Goal: Information Seeking & Learning: Learn about a topic

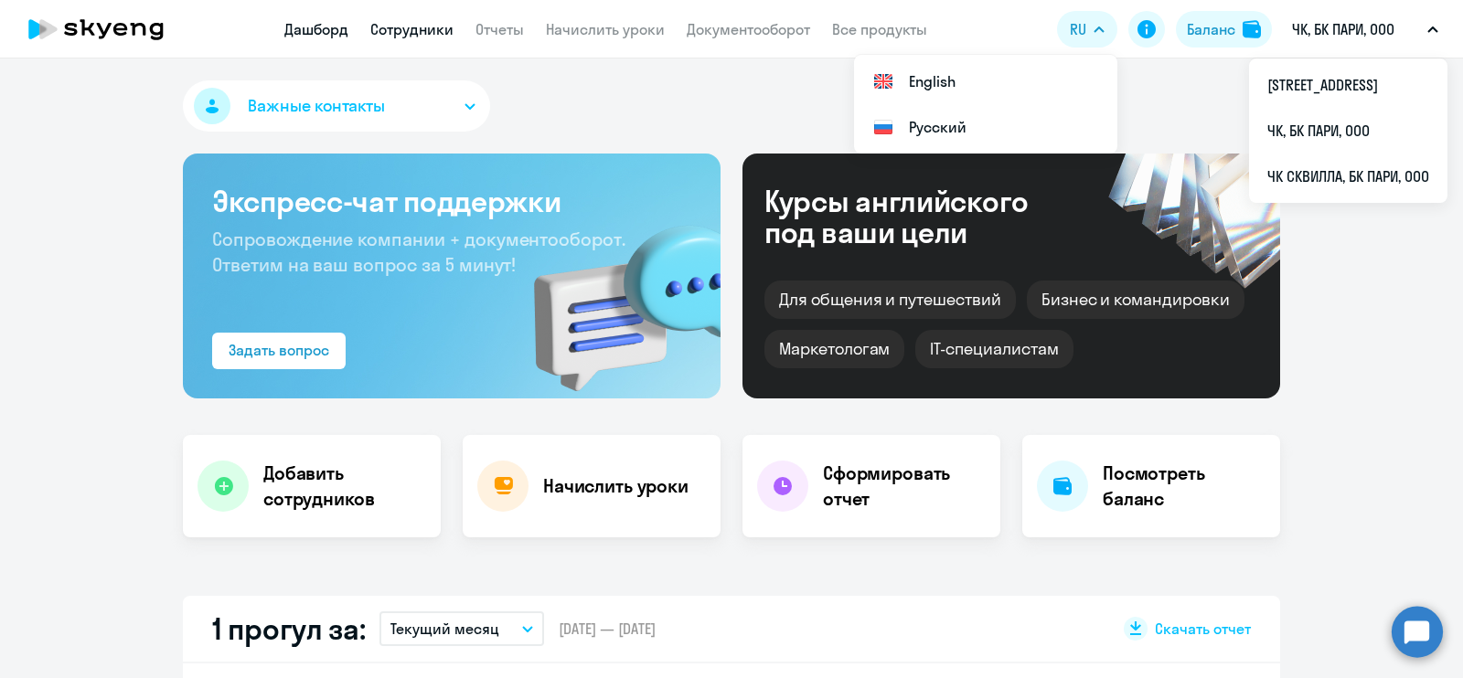
click at [430, 34] on link "Сотрудники" at bounding box center [411, 29] width 83 height 18
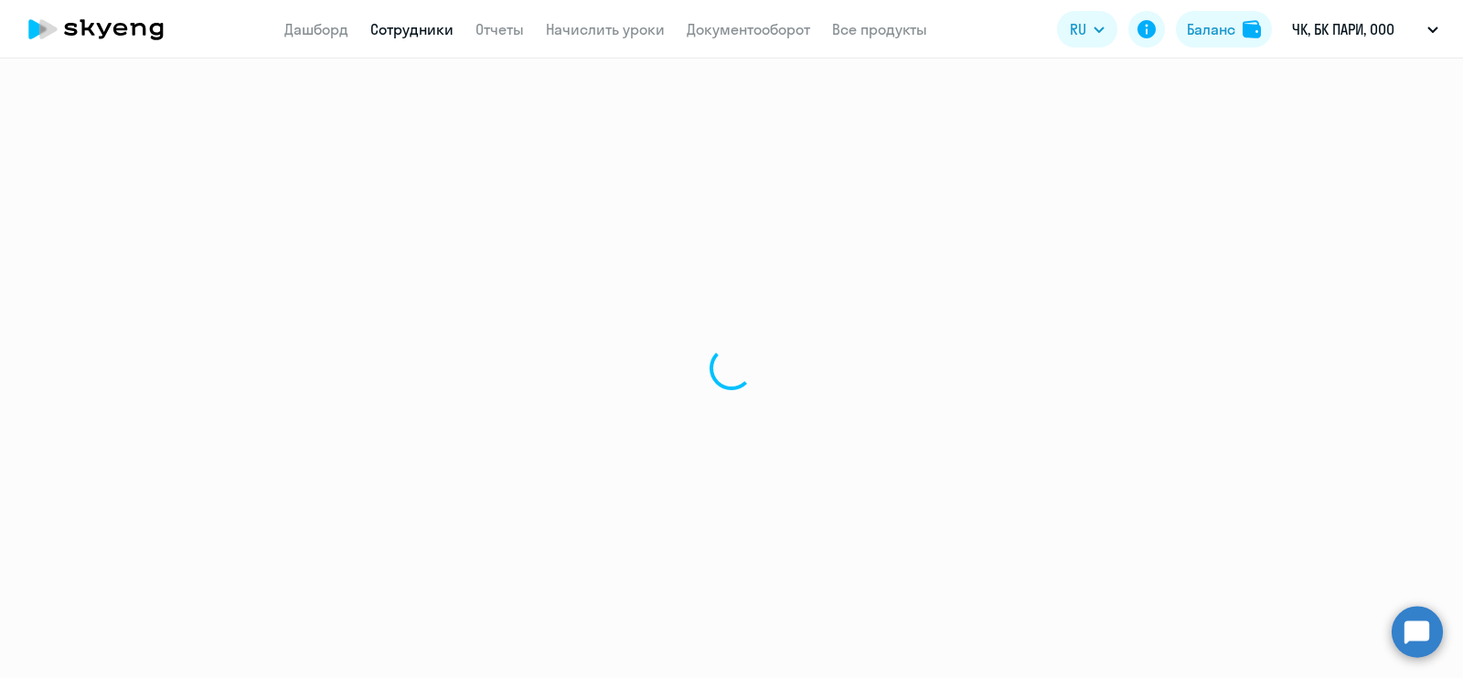
select select "30"
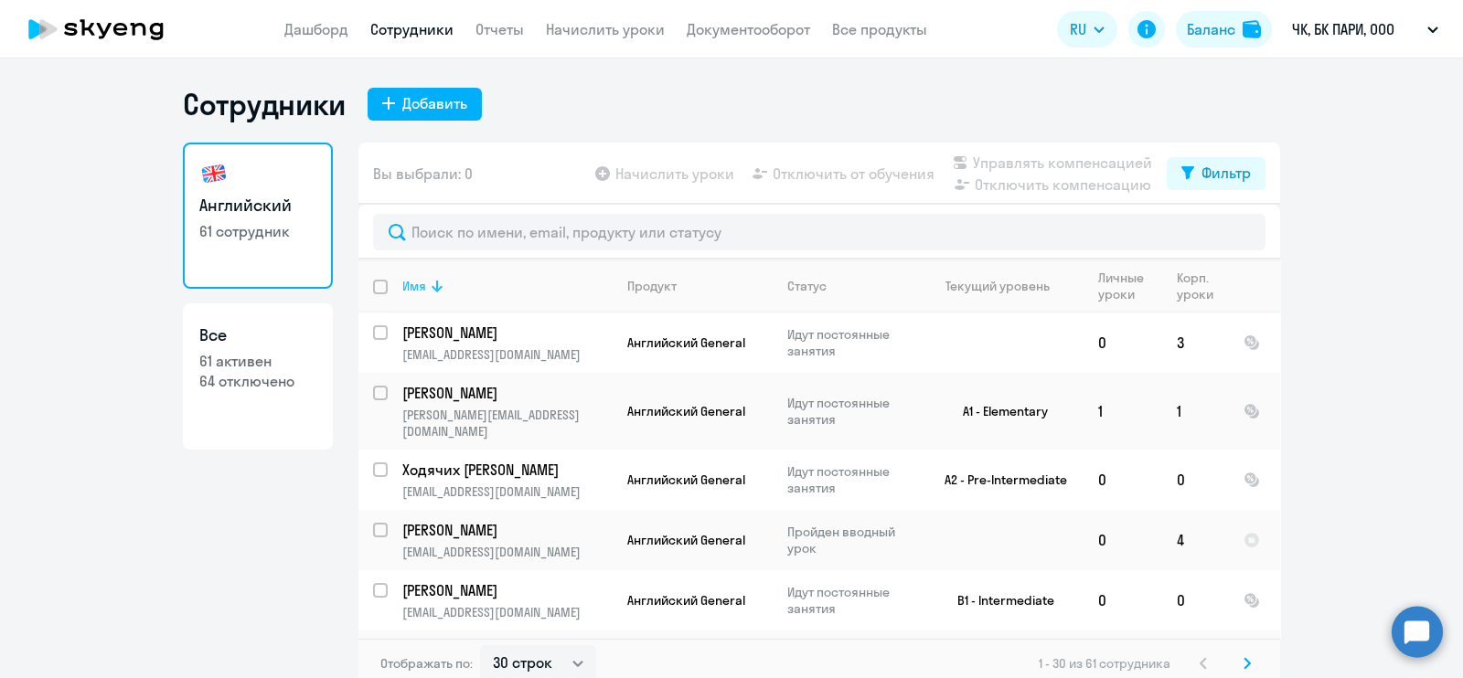
click at [426, 284] on icon at bounding box center [437, 286] width 22 height 22
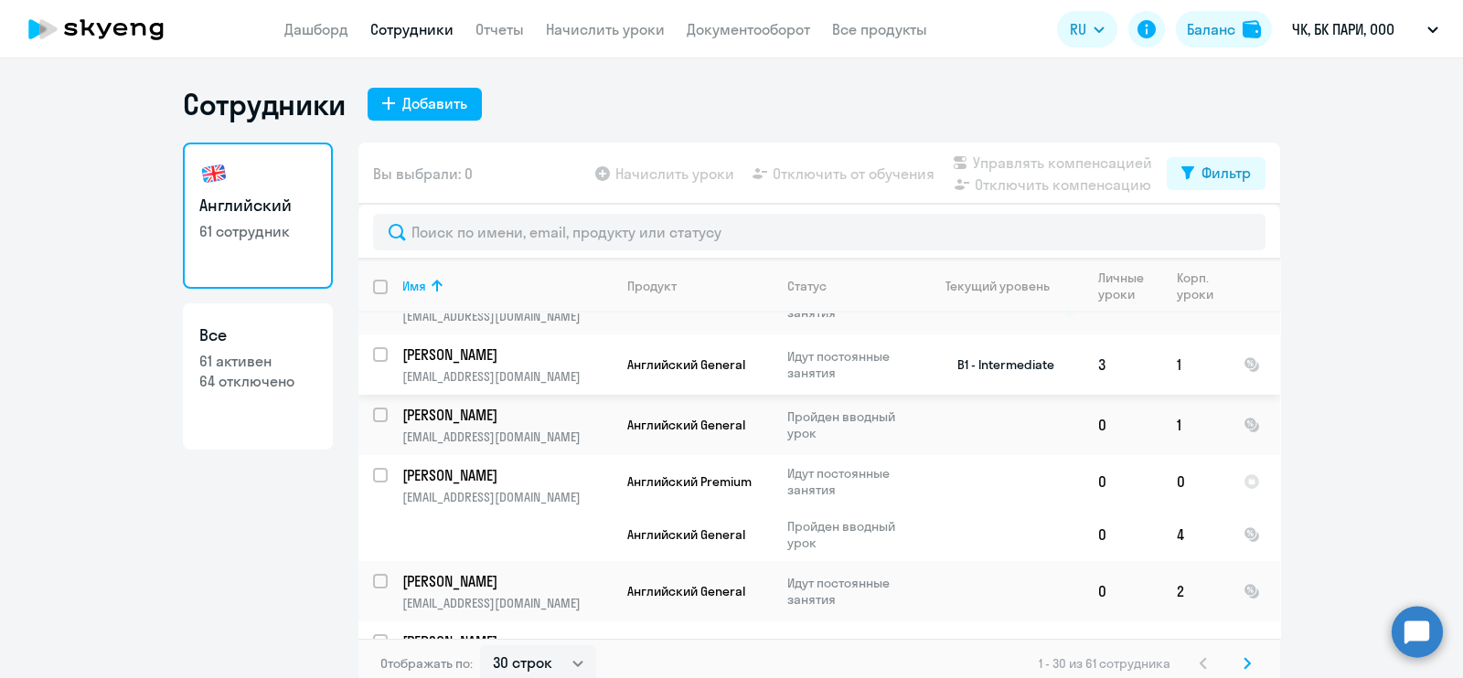
scroll to position [571, 0]
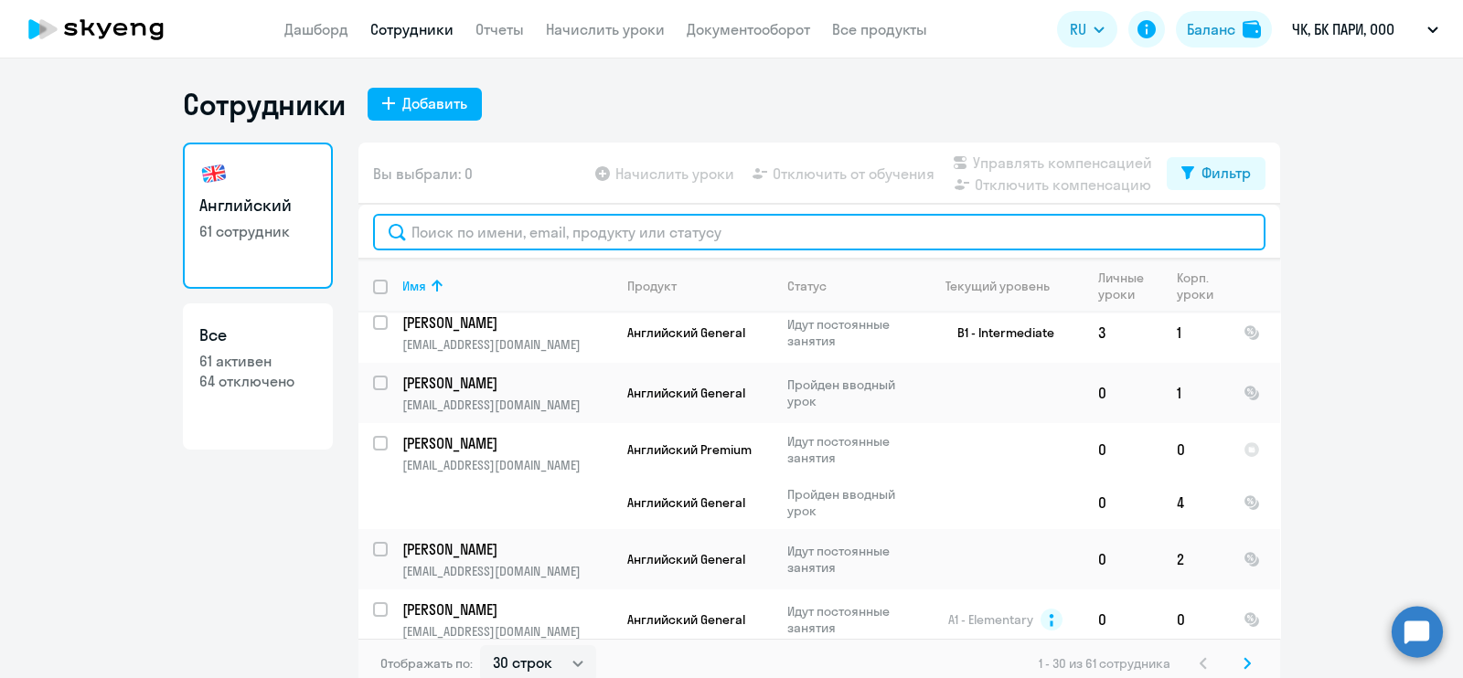
click at [480, 222] on input "text" at bounding box center [819, 232] width 892 height 37
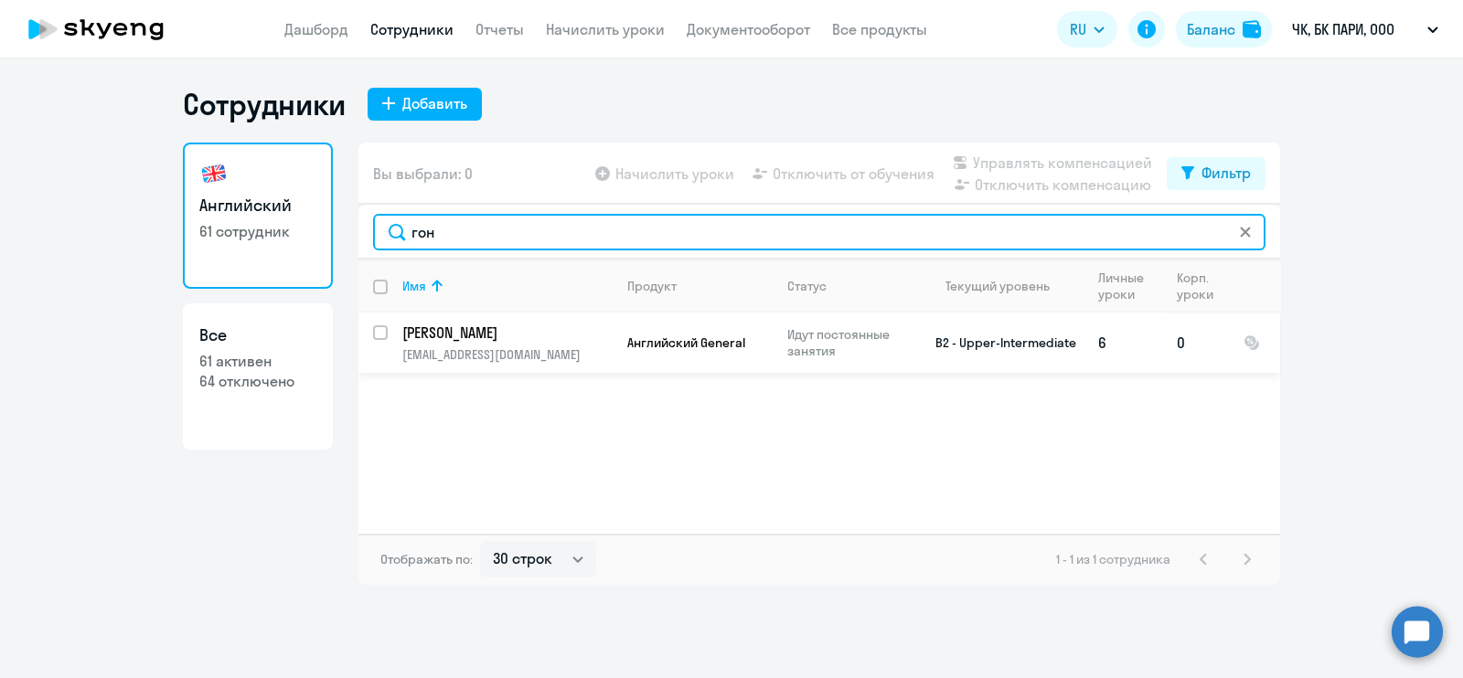
type input "гон"
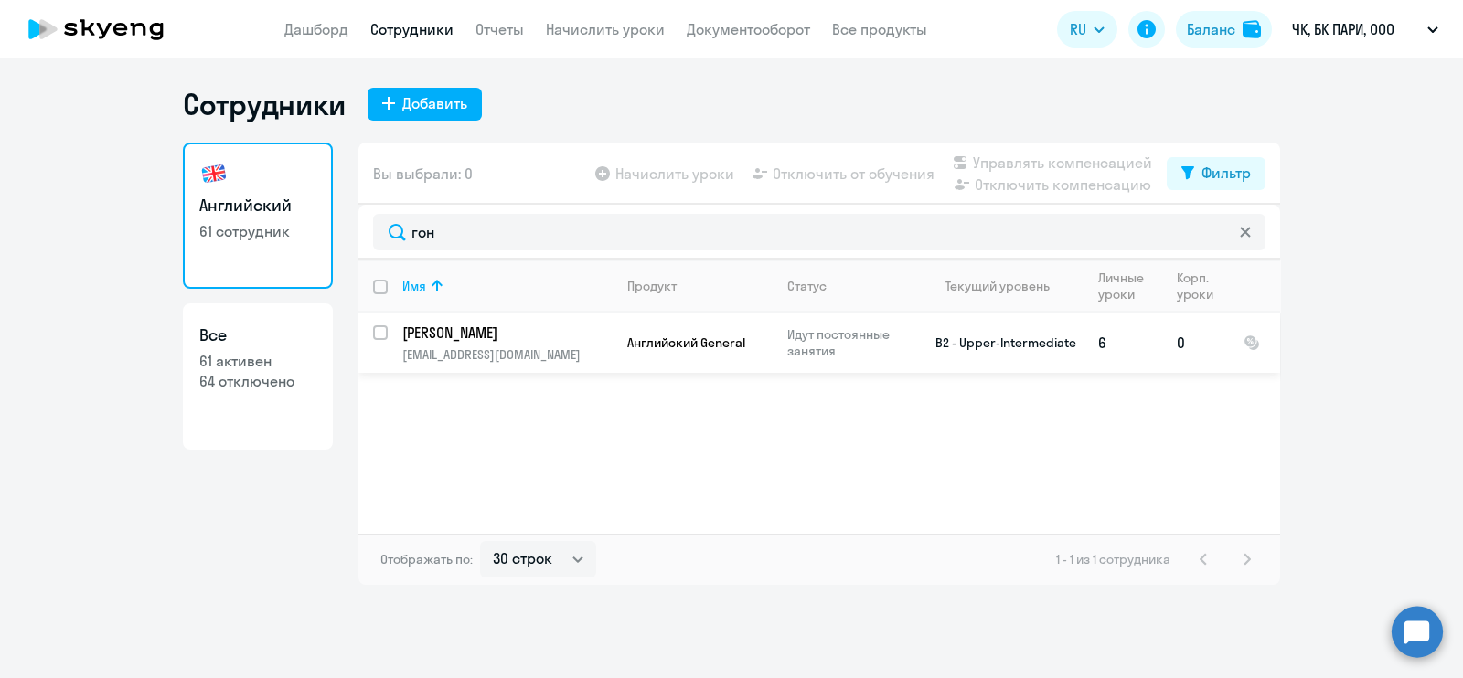
click at [549, 353] on p "[EMAIL_ADDRESS][DOMAIN_NAME]" at bounding box center [506, 355] width 209 height 16
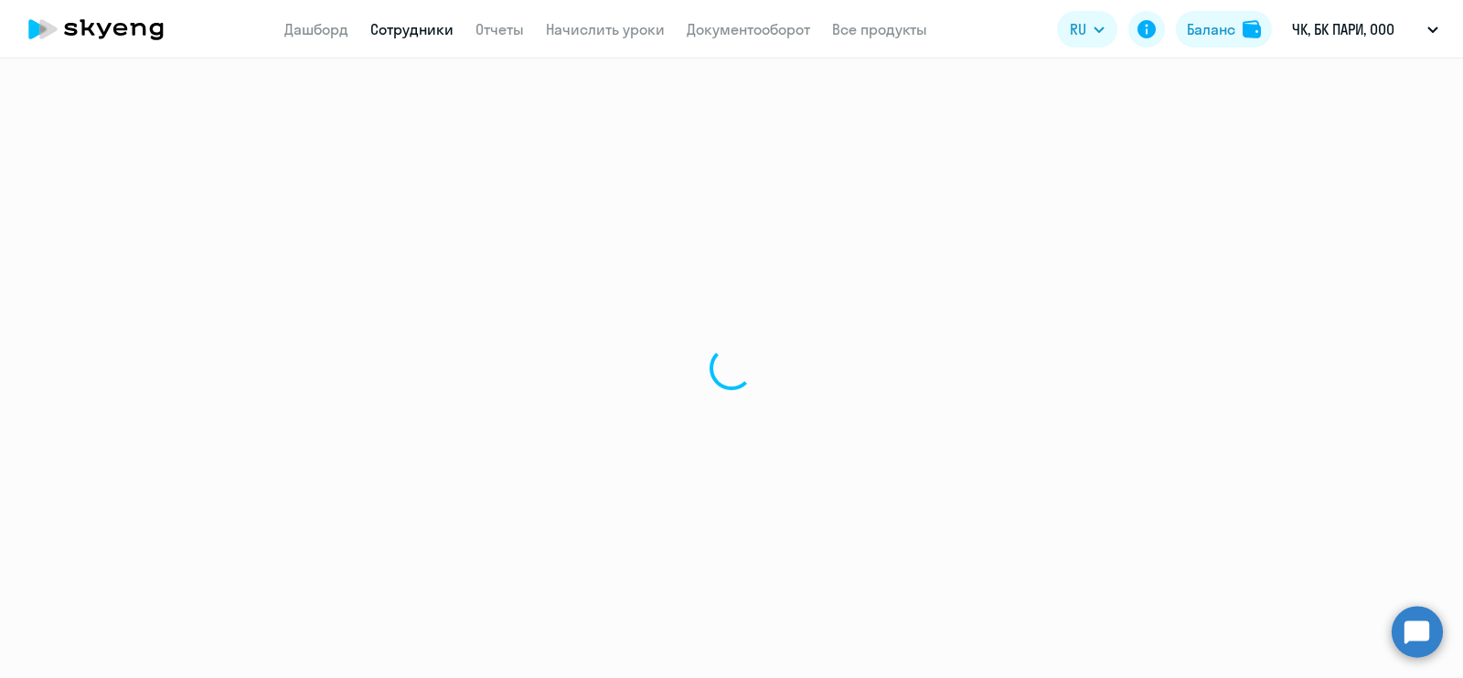
select select "english"
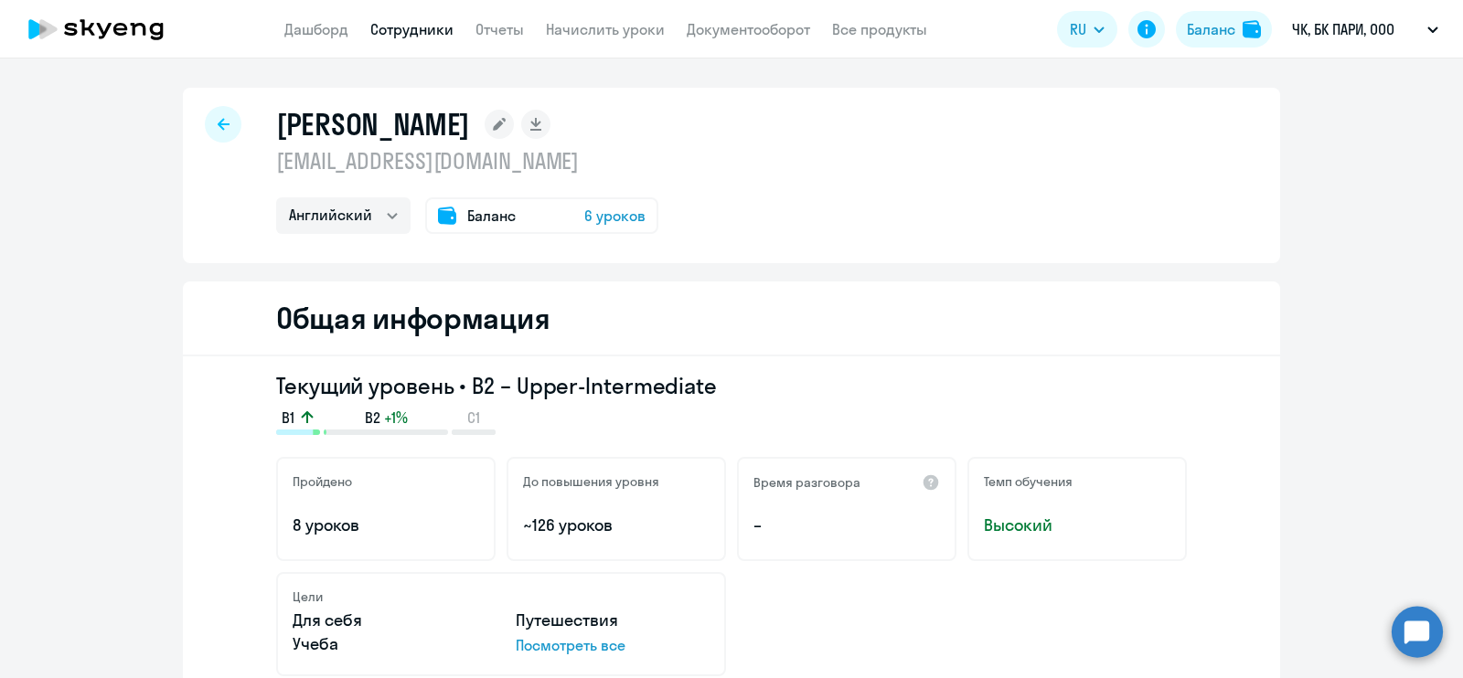
drag, startPoint x: 79, startPoint y: 381, endPoint x: 99, endPoint y: 363, distance: 27.2
click at [206, 111] on div at bounding box center [223, 124] width 37 height 37
select select "30"
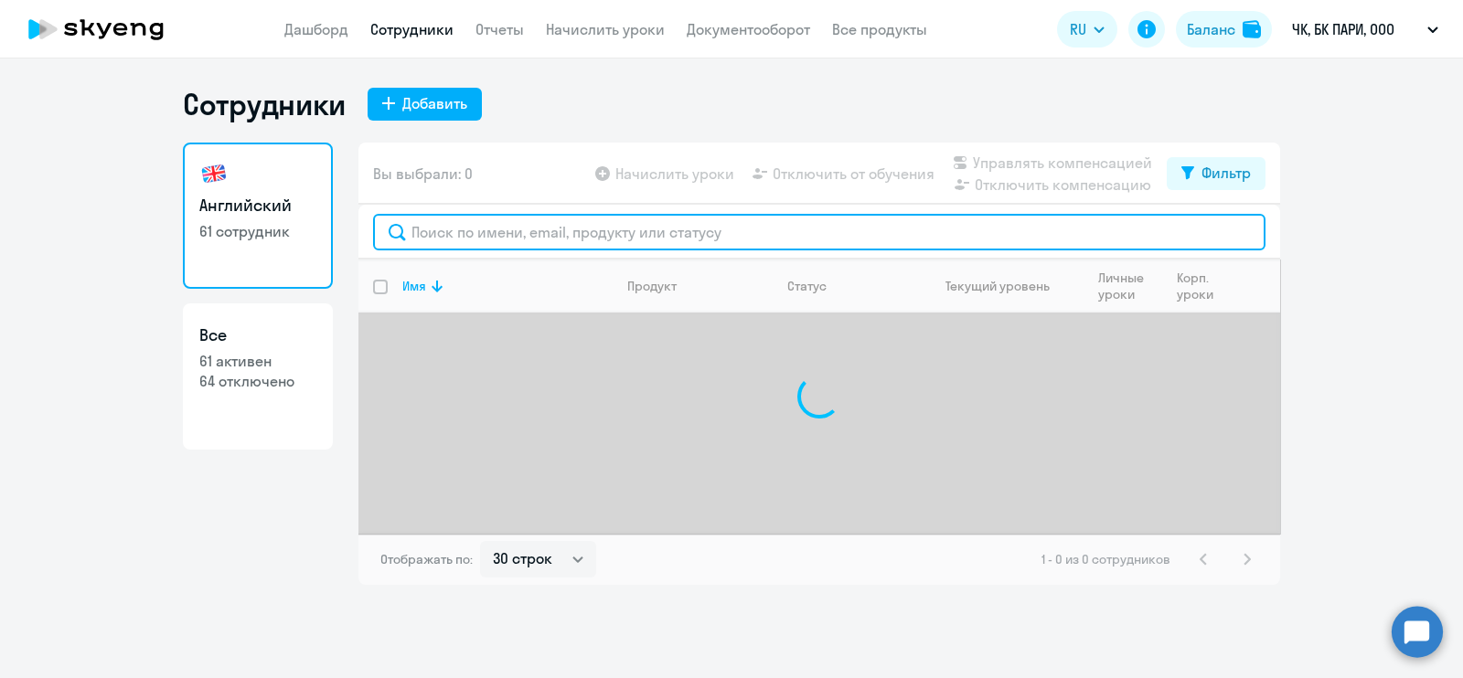
click at [620, 224] on input "text" at bounding box center [819, 232] width 892 height 37
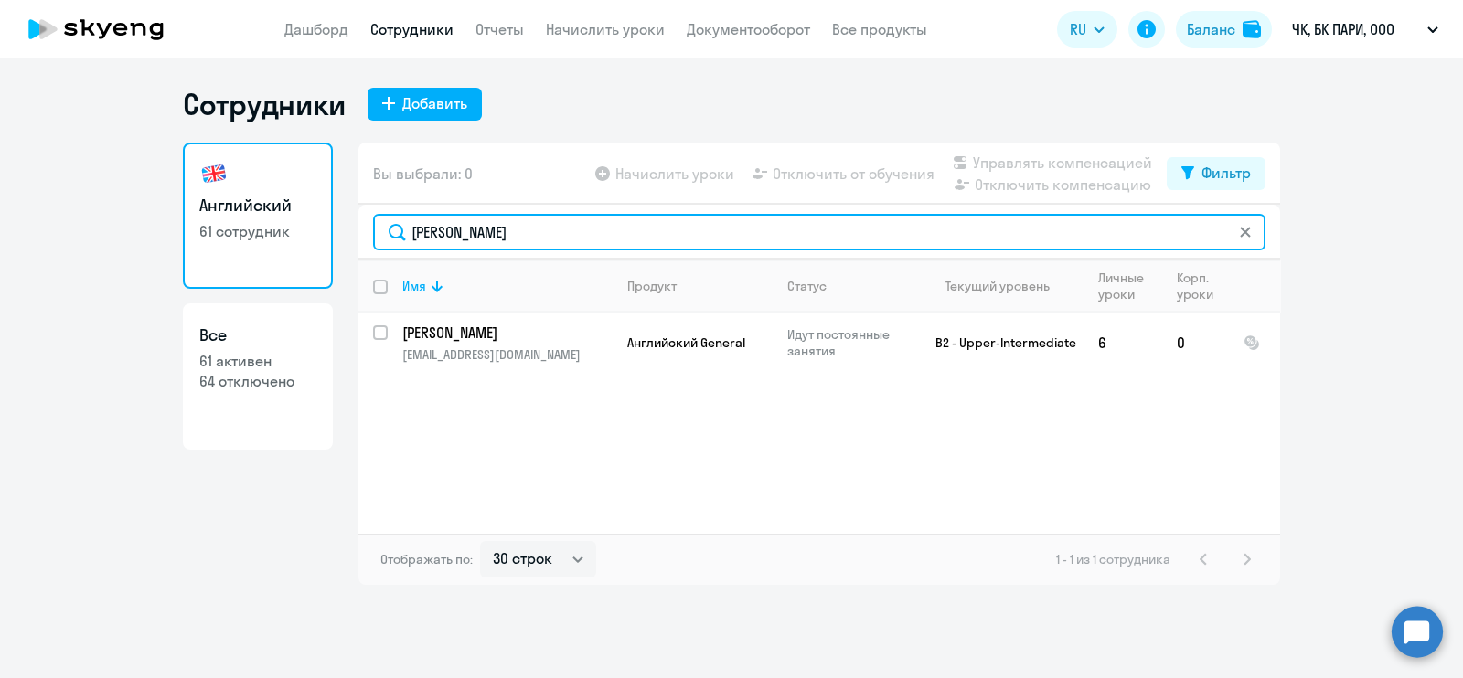
type input "[PERSON_NAME]"
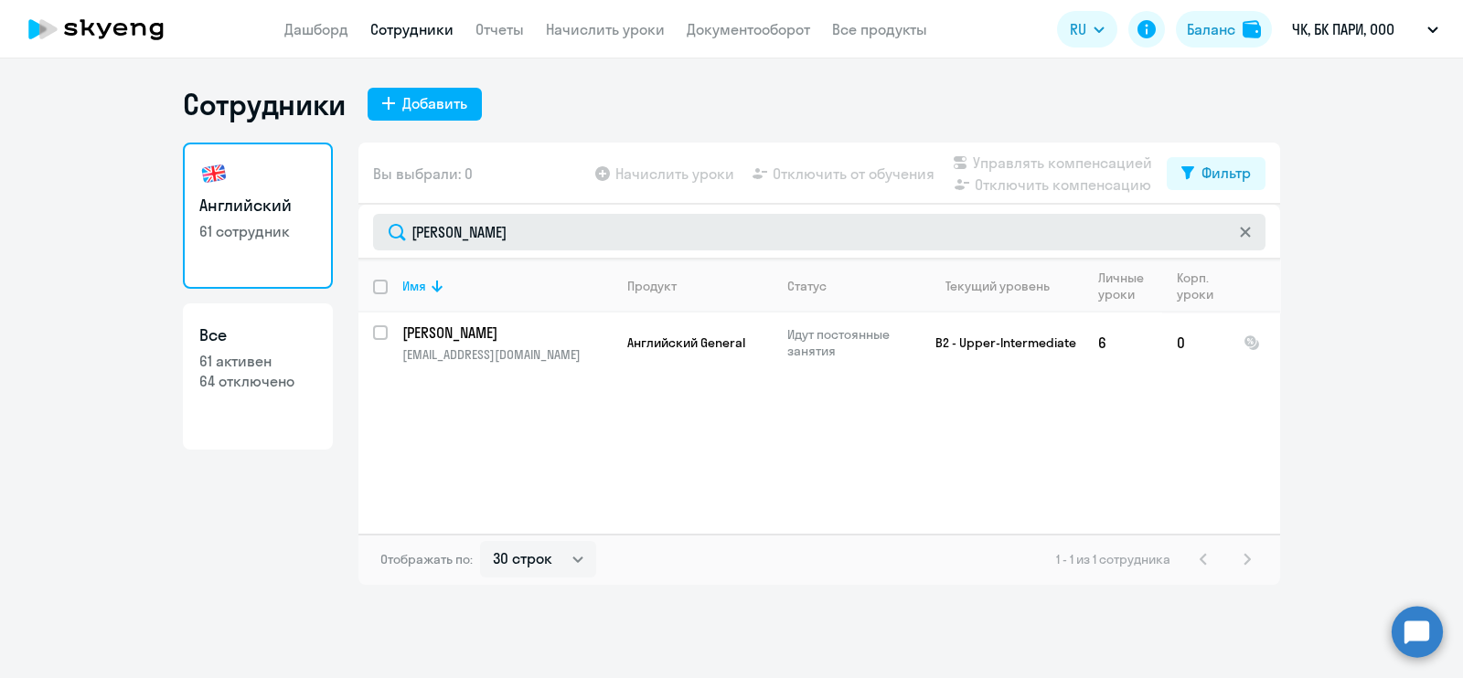
drag, startPoint x: 199, startPoint y: 471, endPoint x: 575, endPoint y: 243, distance: 439.4
click at [198, 468] on div "Английский 61 сотрудник Все 61 активен 64 отключено" at bounding box center [258, 364] width 150 height 443
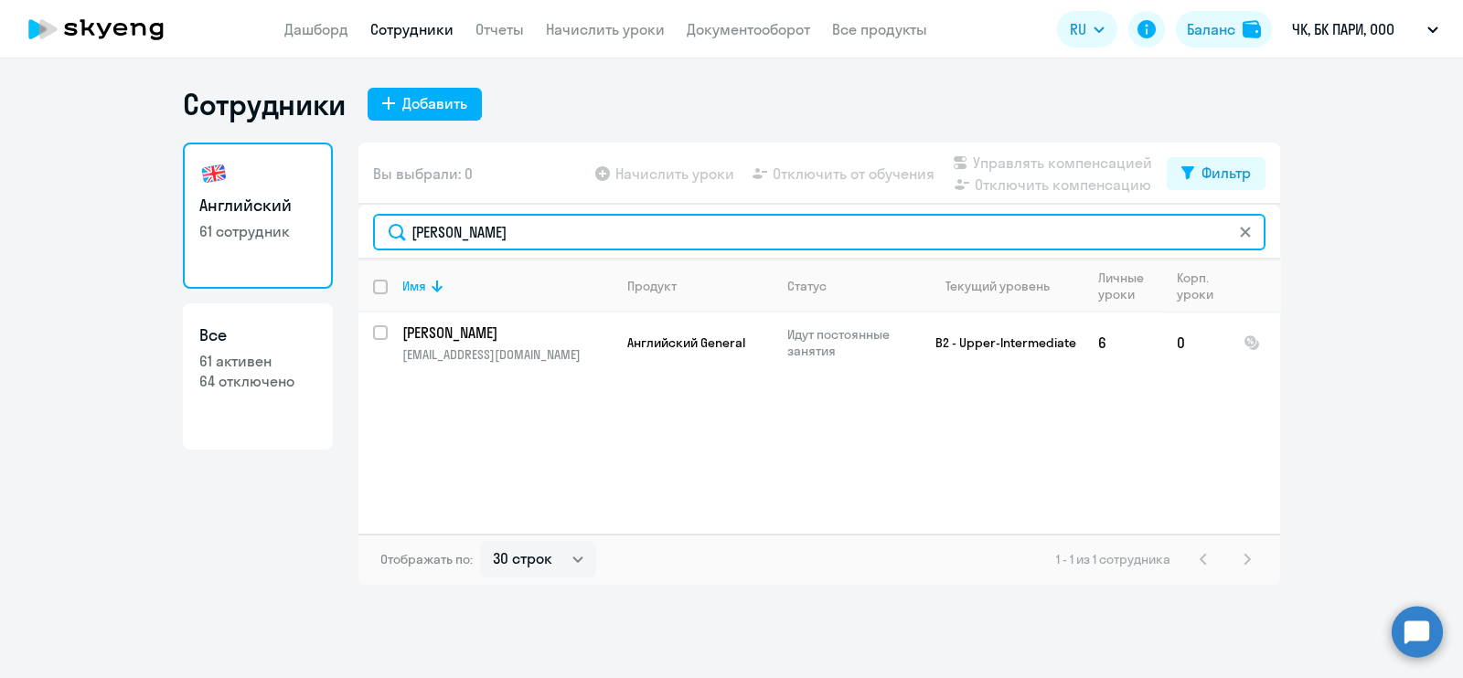
drag, startPoint x: 616, startPoint y: 229, endPoint x: 73, endPoint y: 229, distance: 543.1
click at [73, 229] on ng-component "Сотрудники Добавить Английский 61 сотрудник Все 61 активен 64 отключено Вы выбр…" at bounding box center [731, 335] width 1463 height 499
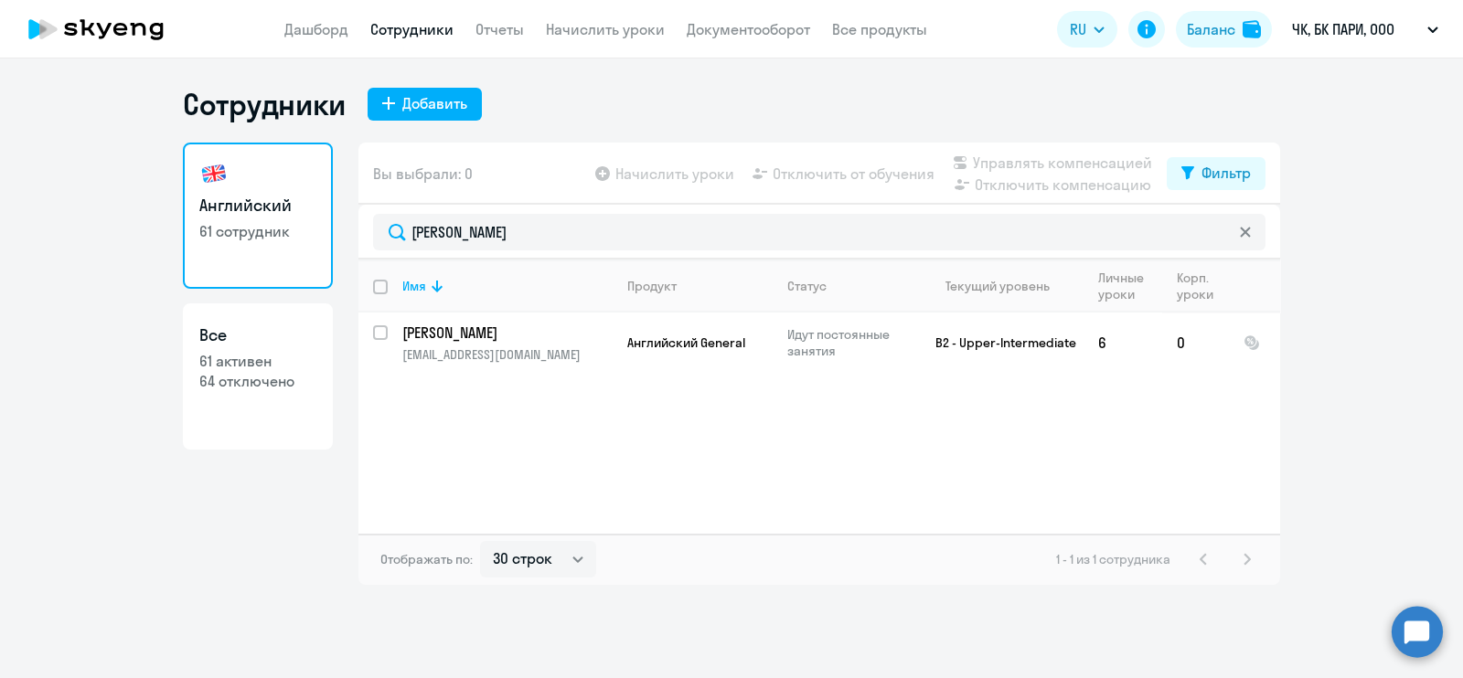
click at [1316, 423] on ng-component "Сотрудники Добавить Английский 61 сотрудник Все 61 активен 64 отключено Вы выбр…" at bounding box center [731, 335] width 1463 height 499
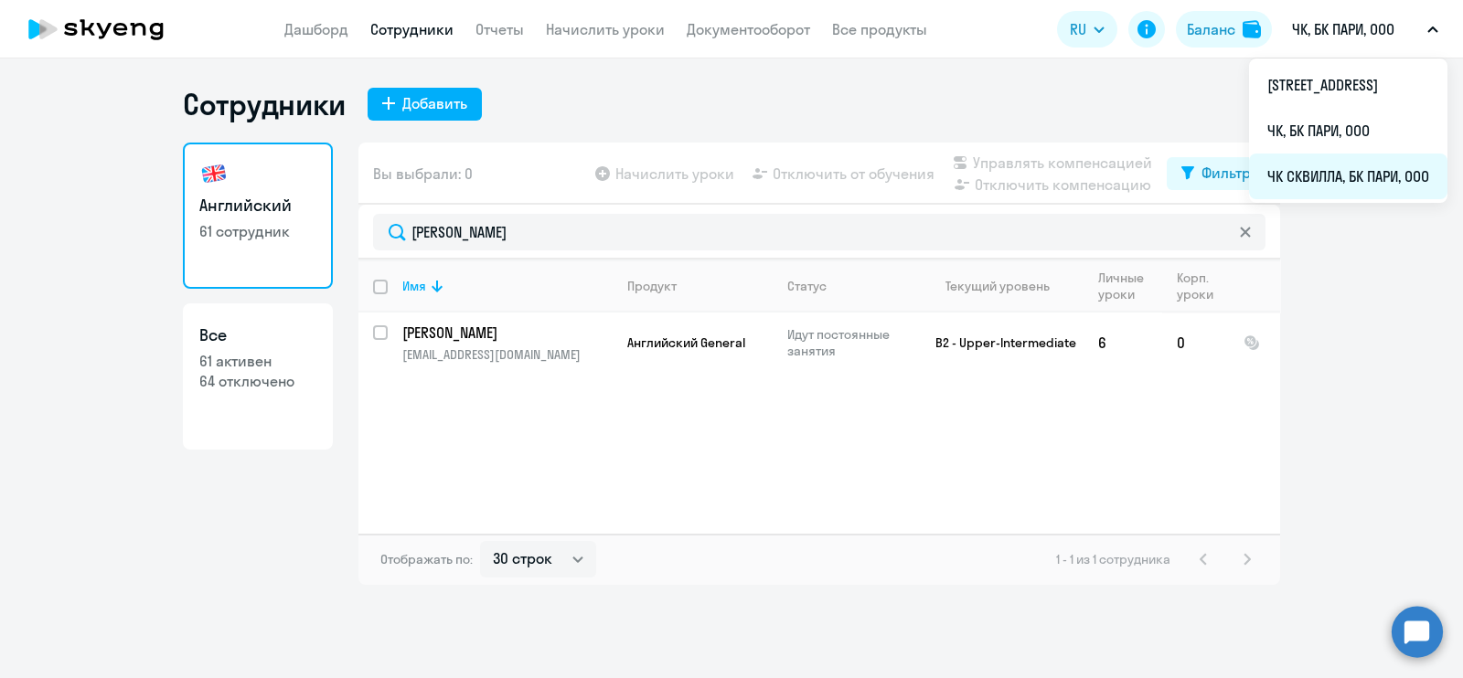
click at [1249, 178] on li "ЧК СКВИЛЛА, БК ПАРИ, ООО" at bounding box center [1348, 177] width 198 height 46
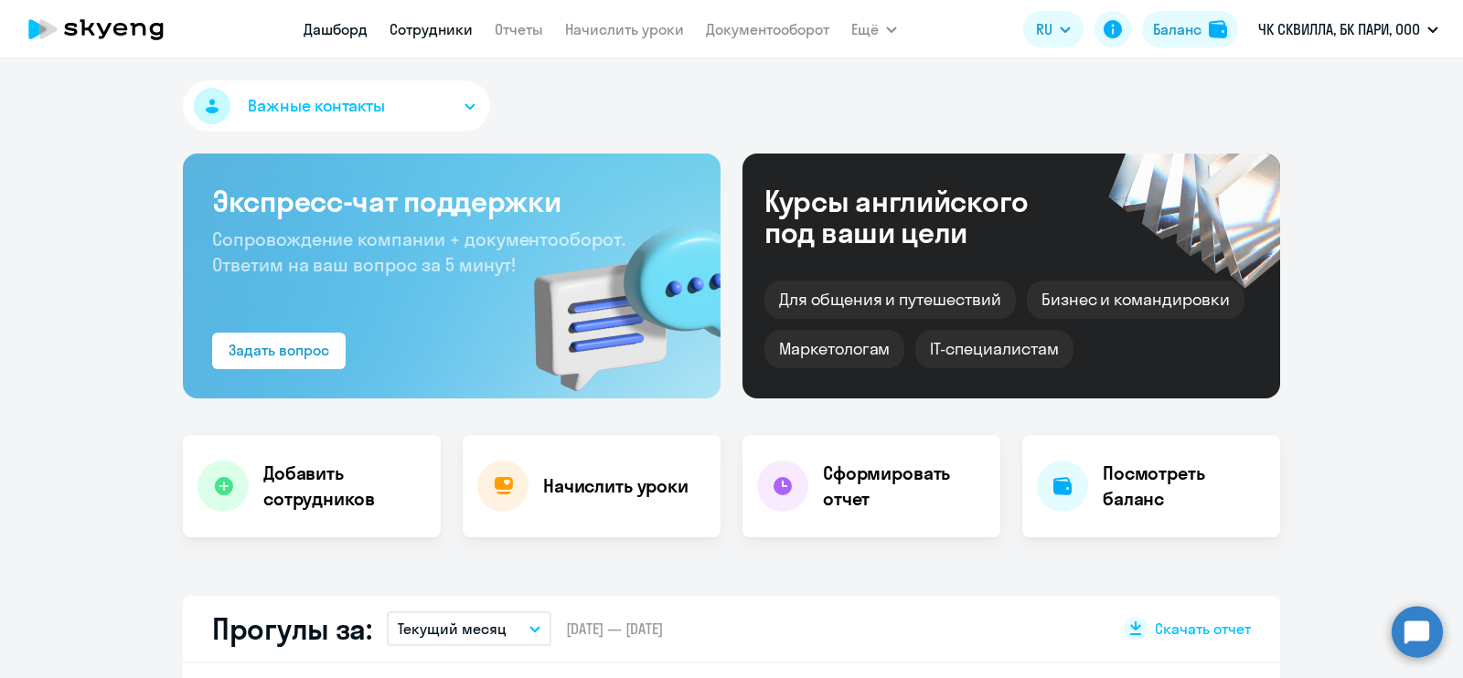
click at [398, 25] on link "Сотрудники" at bounding box center [430, 29] width 83 height 18
select select "30"
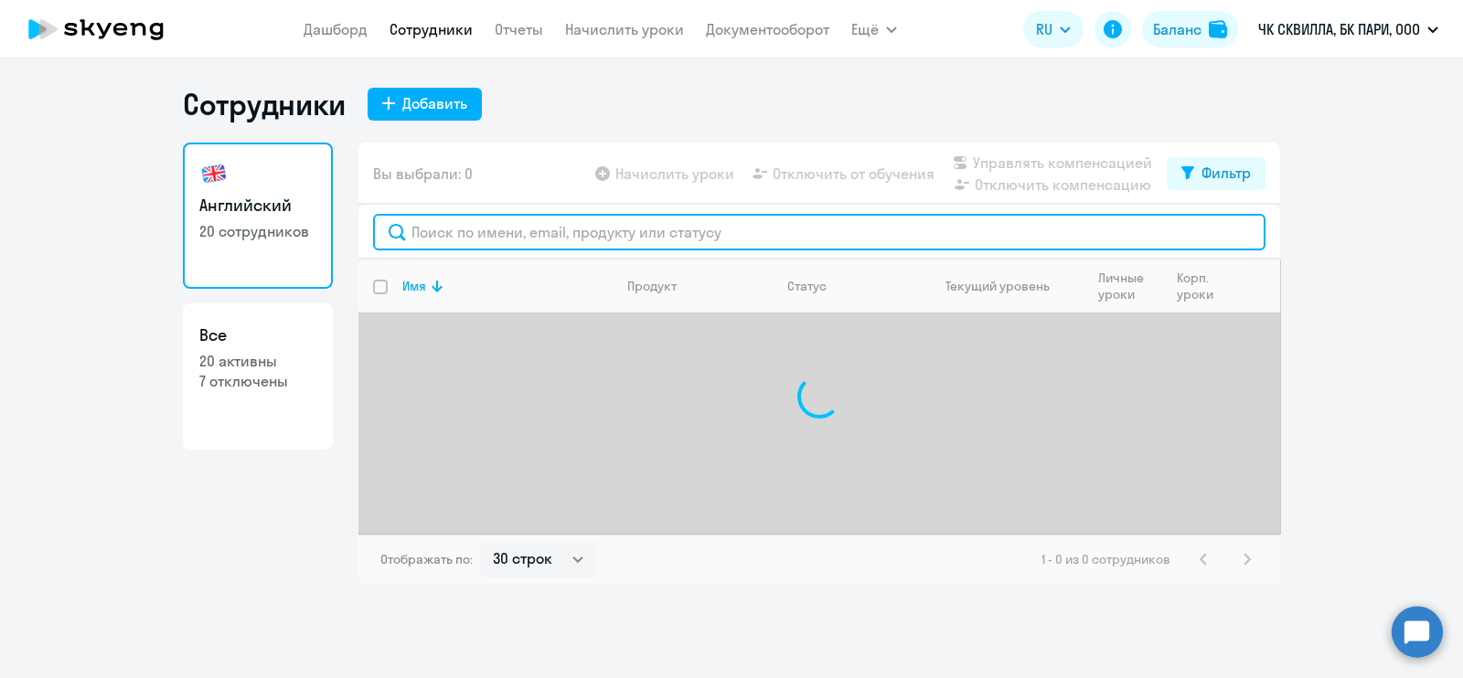
click at [492, 243] on input "text" at bounding box center [819, 232] width 892 height 37
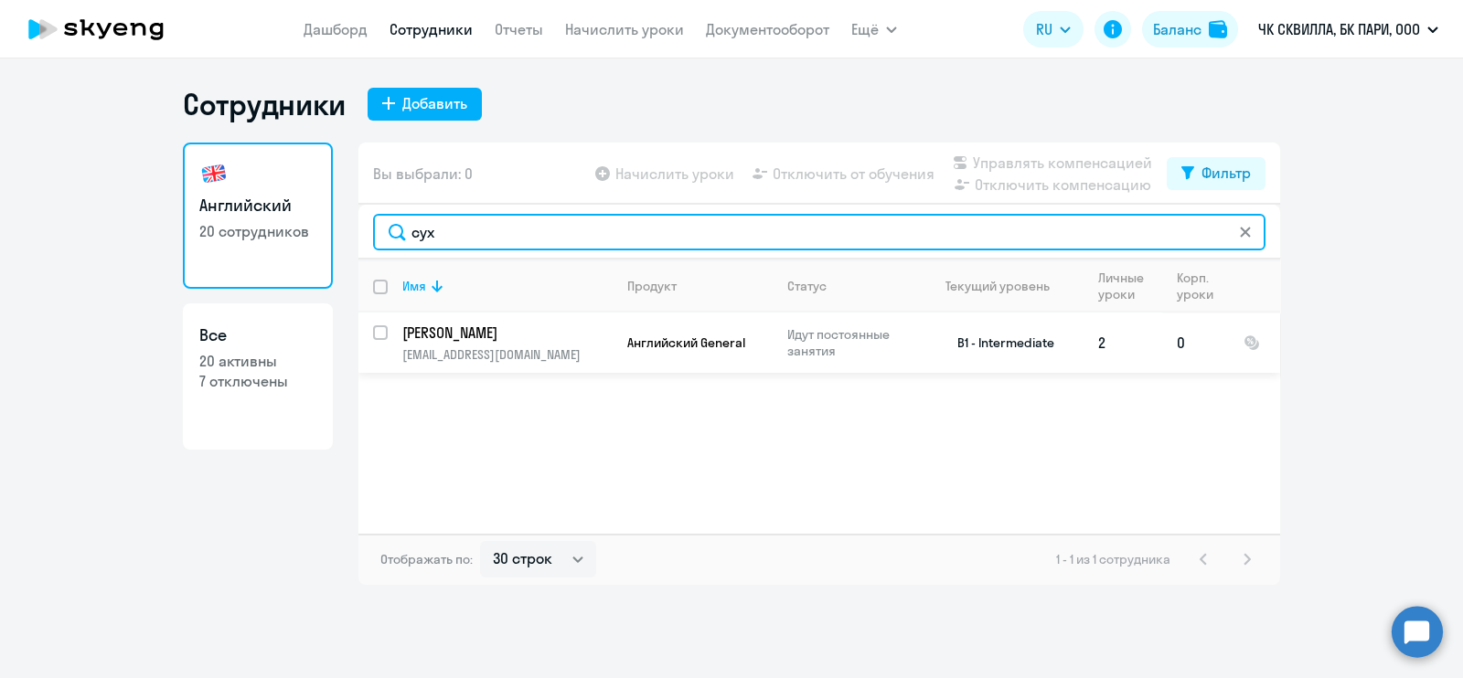
type input "сух"
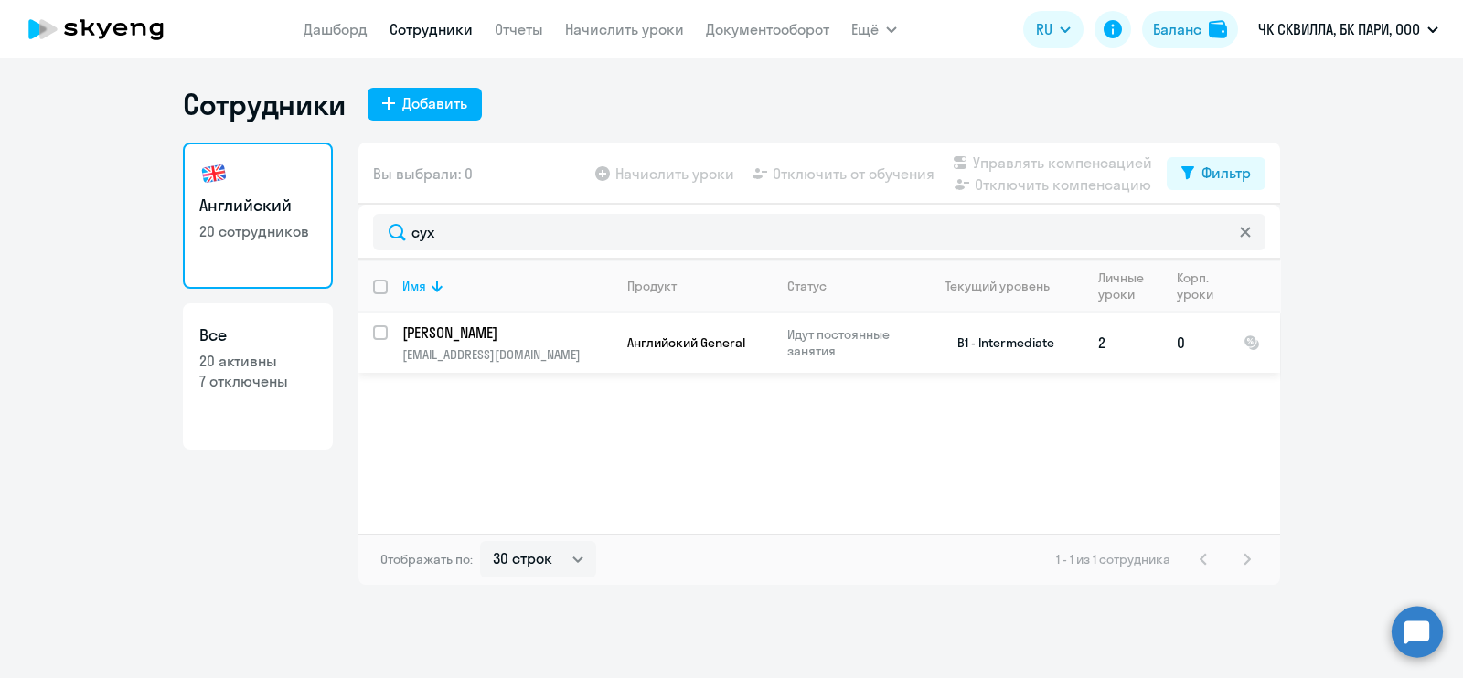
click at [693, 326] on td "Английский General" at bounding box center [693, 343] width 160 height 60
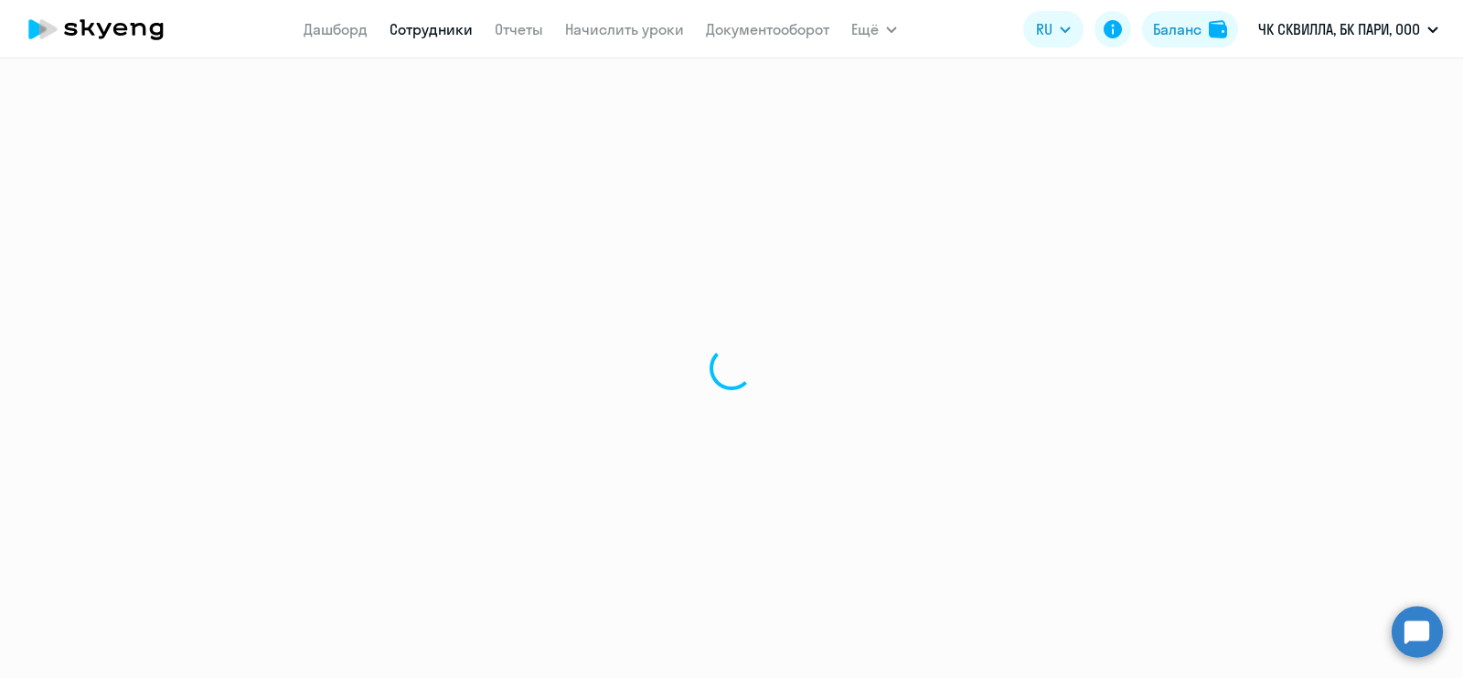
select select "english"
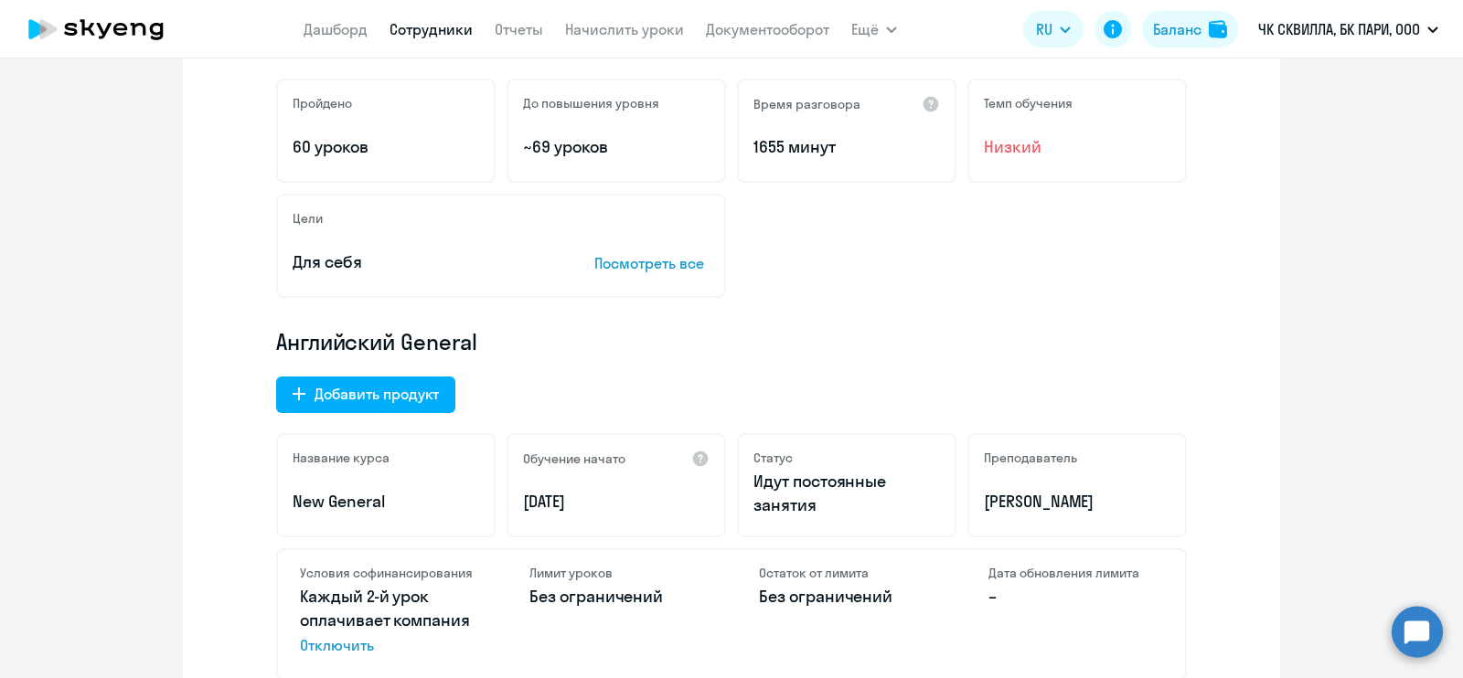
scroll to position [343, 0]
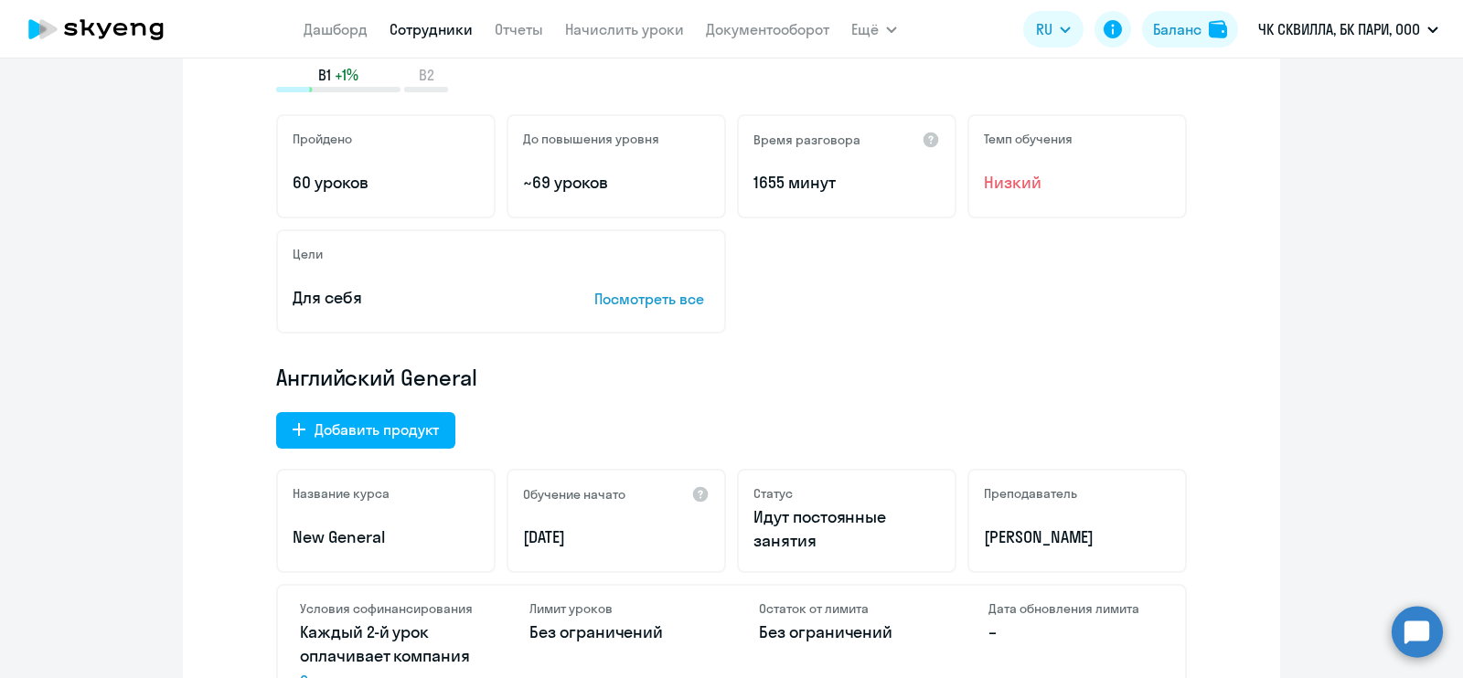
drag, startPoint x: 985, startPoint y: 171, endPoint x: 1051, endPoint y: 171, distance: 65.8
click at [1051, 171] on span "Низкий" at bounding box center [1077, 183] width 187 height 24
click at [977, 238] on div "Цели Для себя Посмотреть все" at bounding box center [731, 281] width 911 height 104
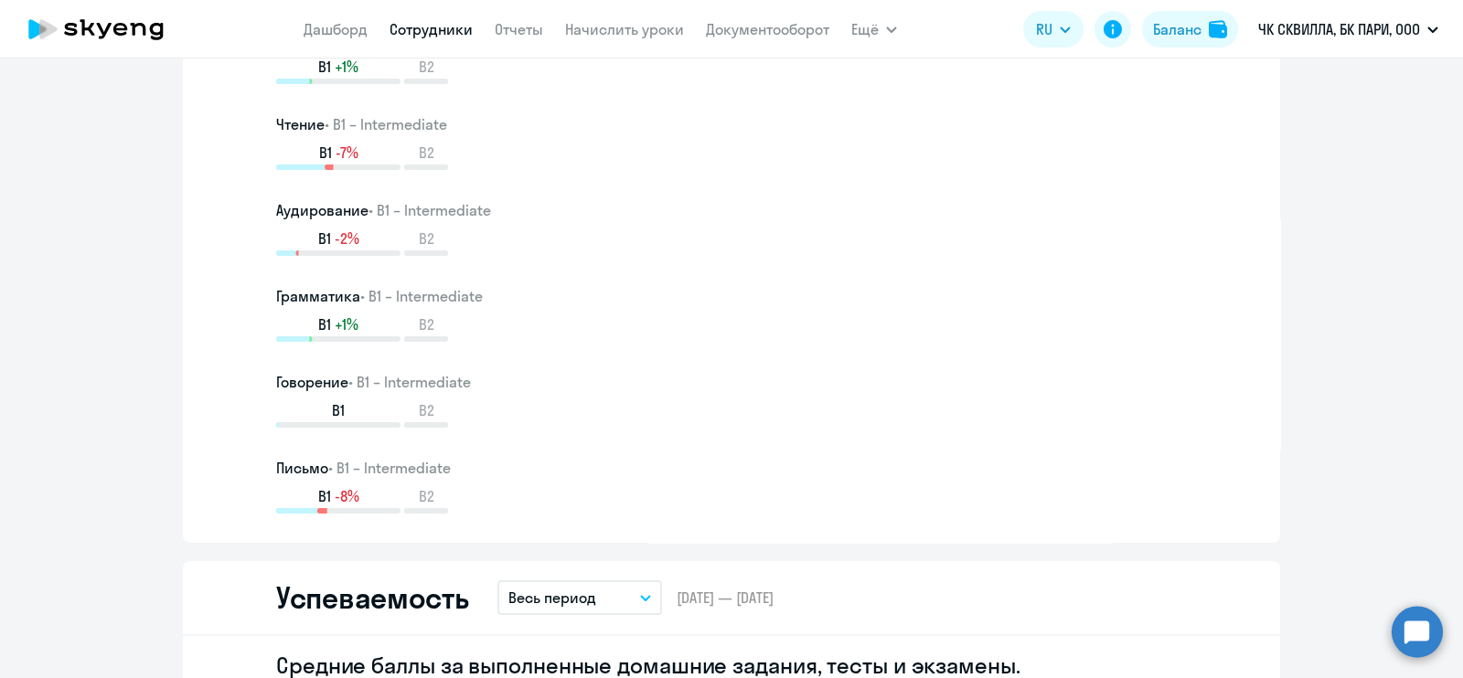
scroll to position [1143, 0]
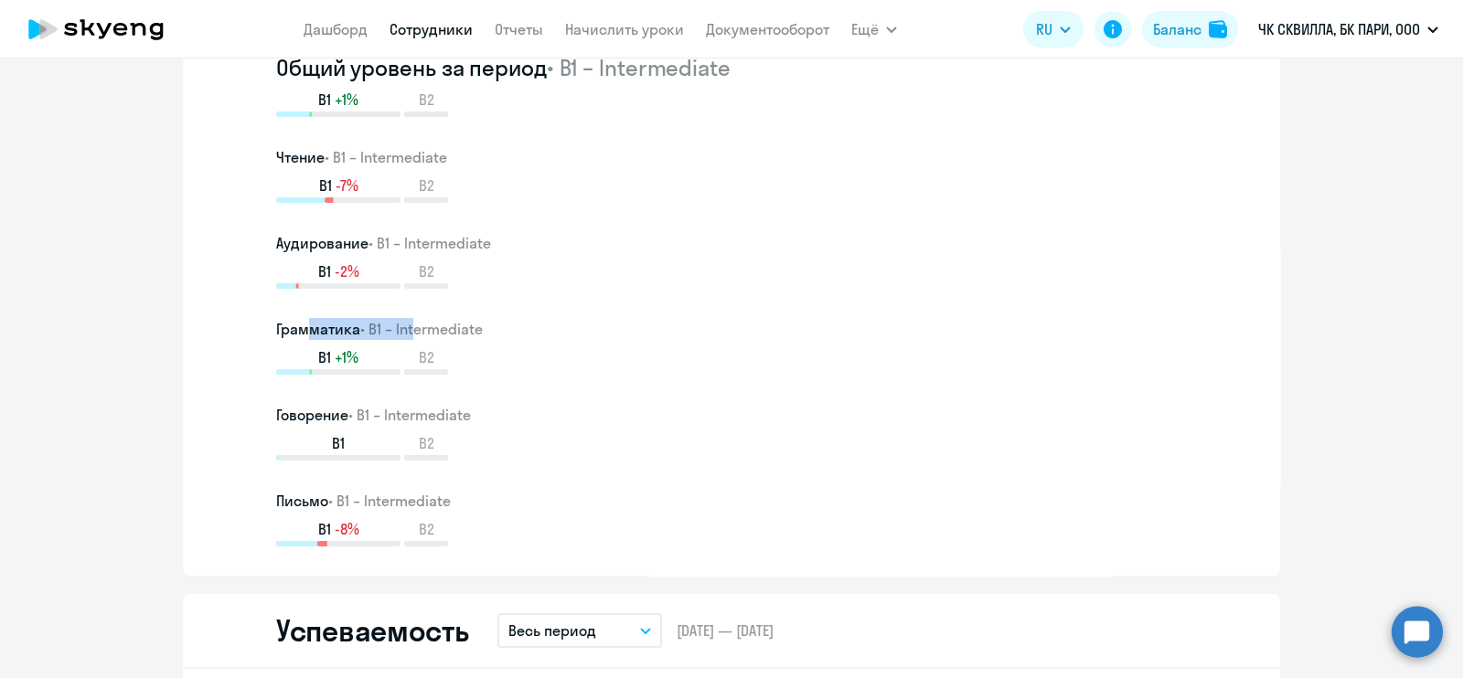
drag, startPoint x: 303, startPoint y: 328, endPoint x: 432, endPoint y: 328, distance: 129.8
click at [418, 328] on h3 "Грамматика • B1 – Intermediate" at bounding box center [731, 329] width 911 height 22
click at [504, 344] on div "Грамматика • B1 – Intermediate B1 +1% B2" at bounding box center [731, 346] width 911 height 57
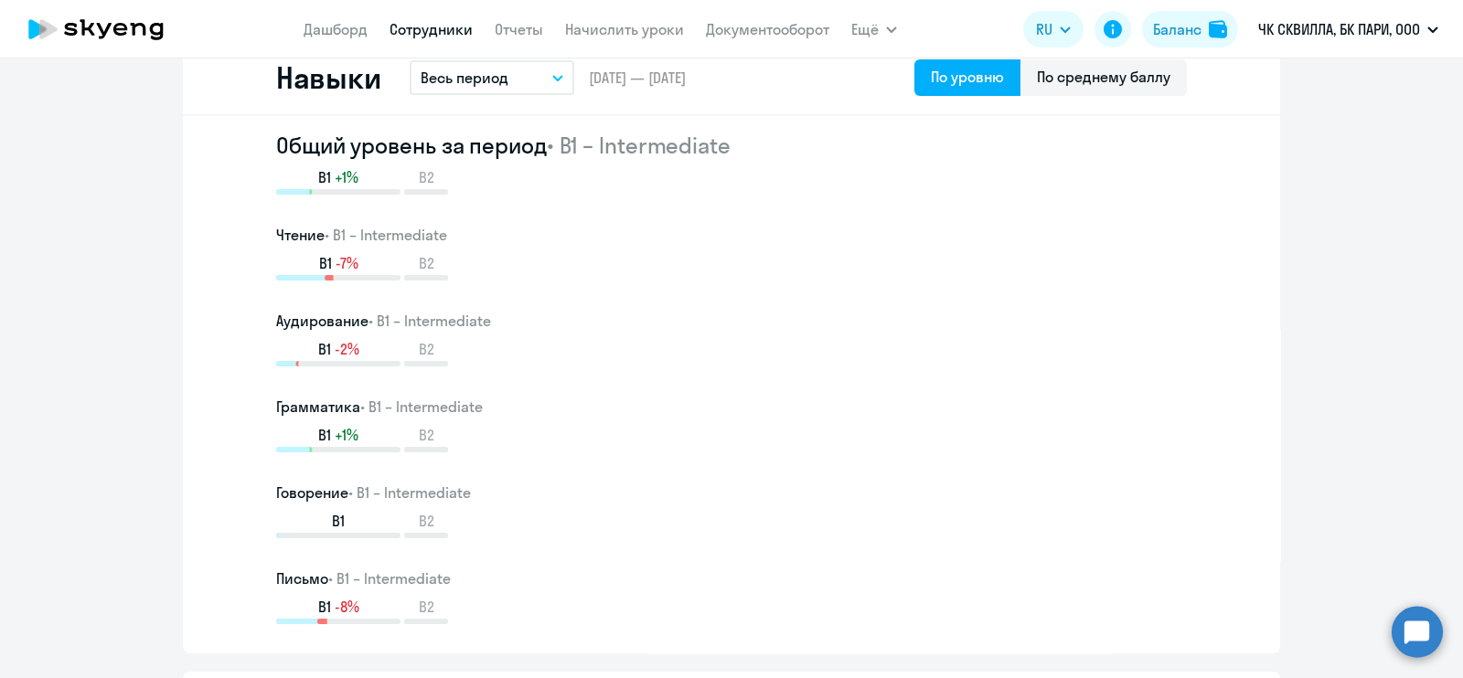
scroll to position [1029, 0]
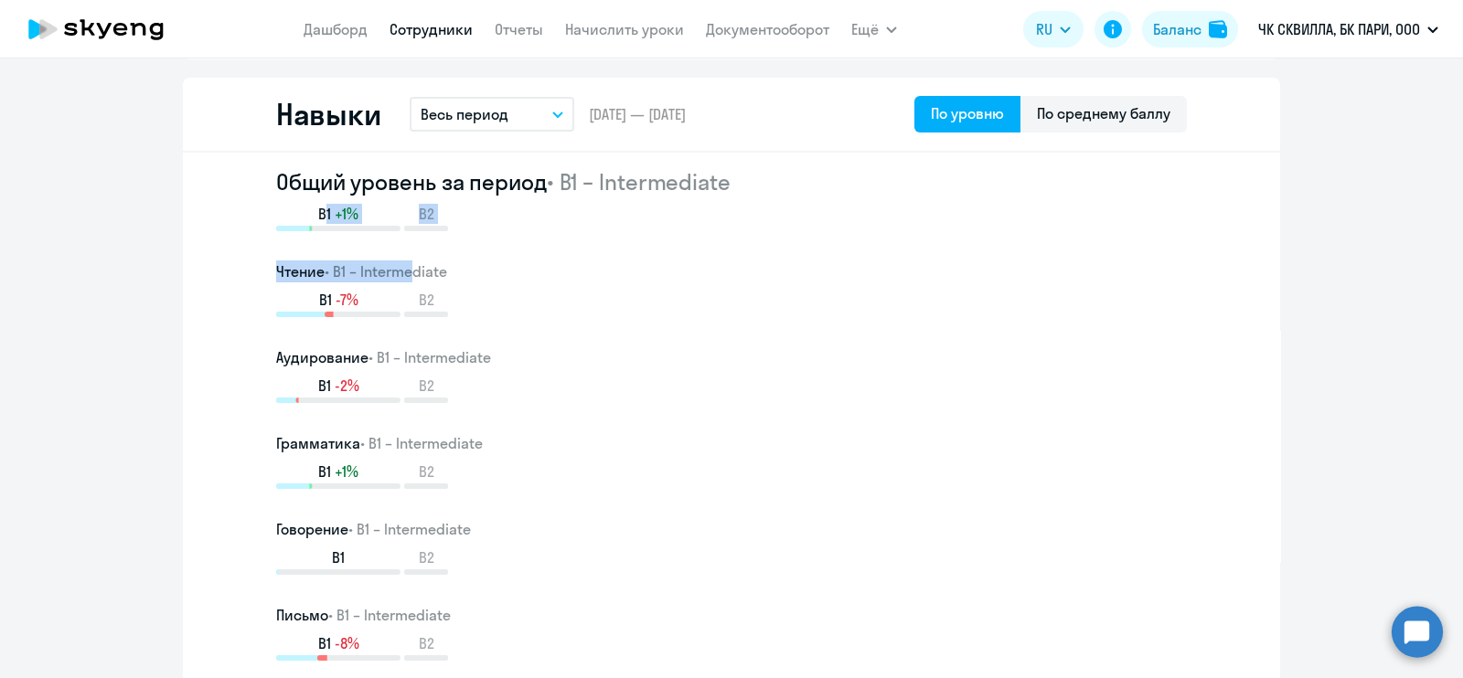
drag, startPoint x: 301, startPoint y: 211, endPoint x: 403, endPoint y: 230, distance: 104.2
click at [403, 230] on div "Общий уровень за период • B1 – Intermediate B1 +1% B2 Чтение • B1 – Intermediat…" at bounding box center [731, 414] width 911 height 494
click at [475, 302] on div "B1 -7% B2" at bounding box center [731, 303] width 911 height 27
drag, startPoint x: 339, startPoint y: 348, endPoint x: 473, endPoint y: 358, distance: 133.9
click at [467, 358] on div "Общий уровень за период • B1 – Intermediate B1 +1% B2 Чтение • B1 – Intermediat…" at bounding box center [731, 414] width 911 height 494
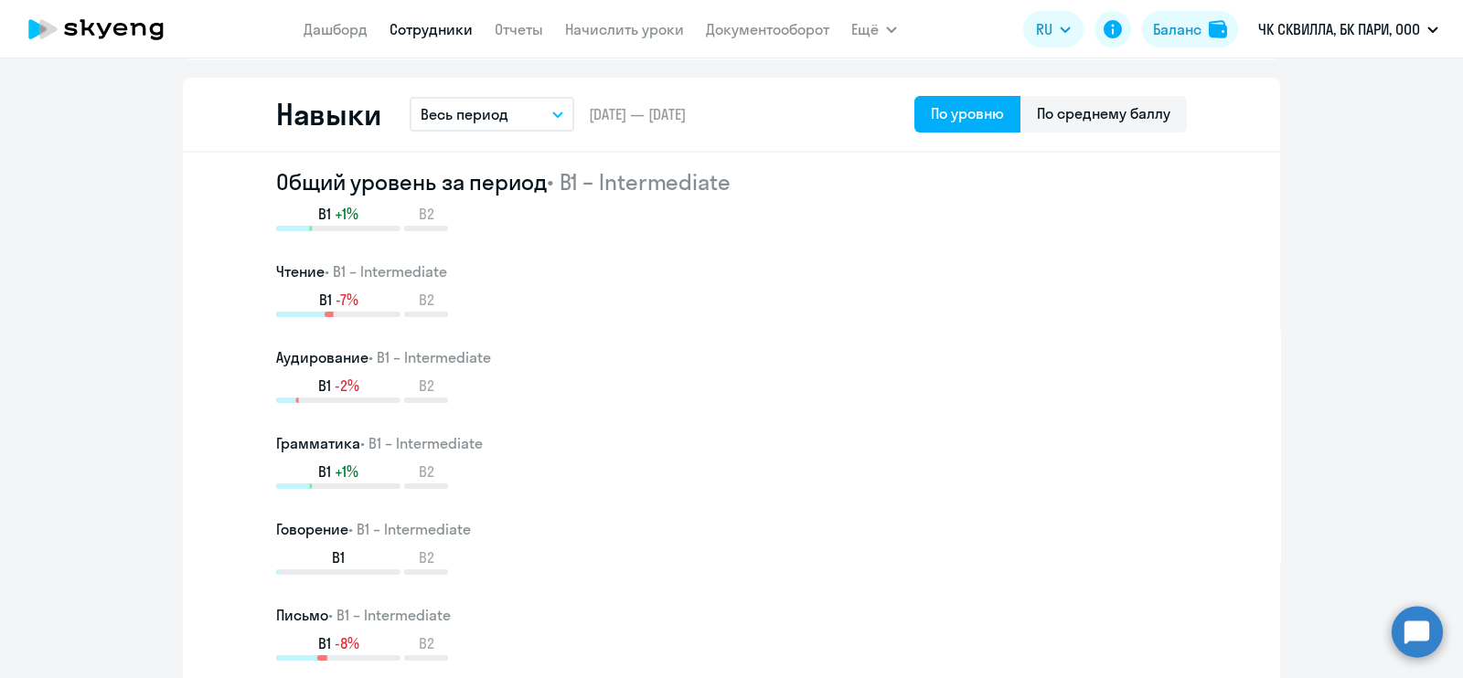
click at [481, 363] on span "• B1 – Intermediate" at bounding box center [429, 357] width 123 height 18
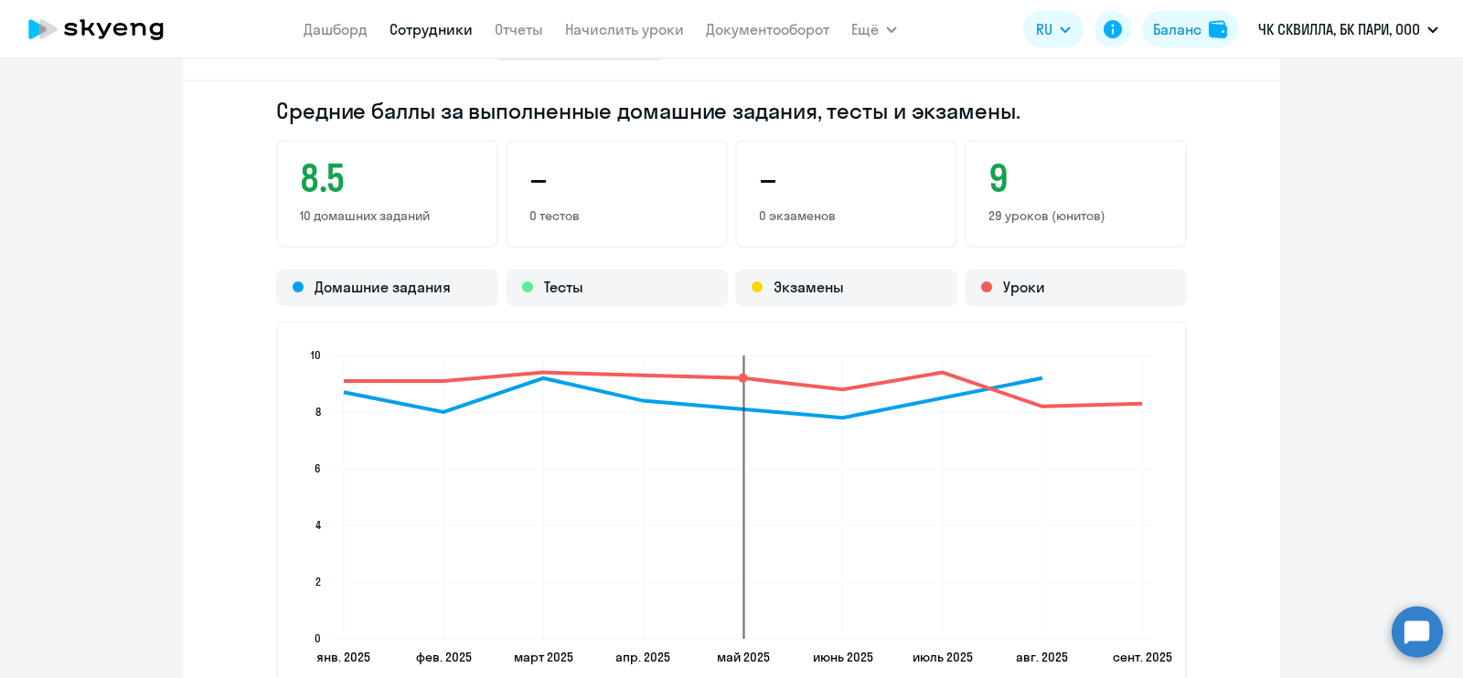
scroll to position [1634, 0]
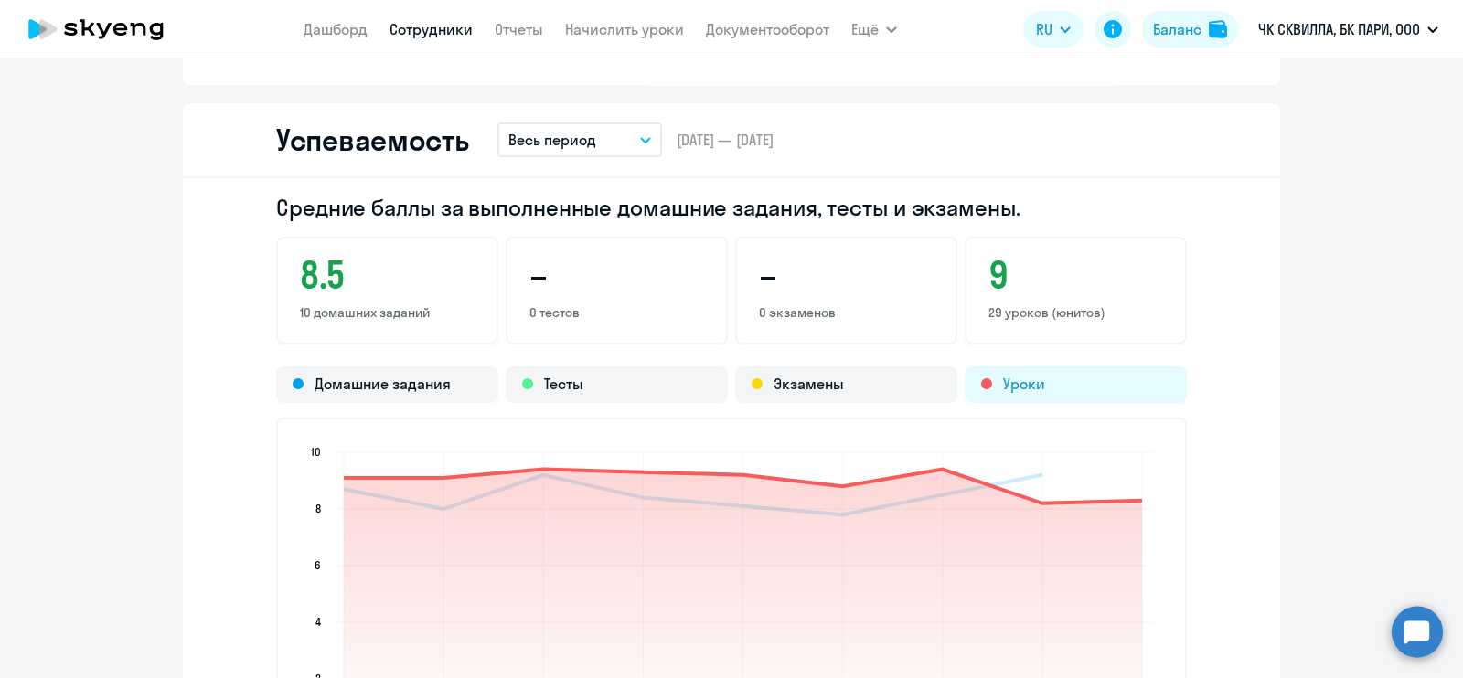
click at [1031, 383] on div "Уроки" at bounding box center [1076, 385] width 222 height 37
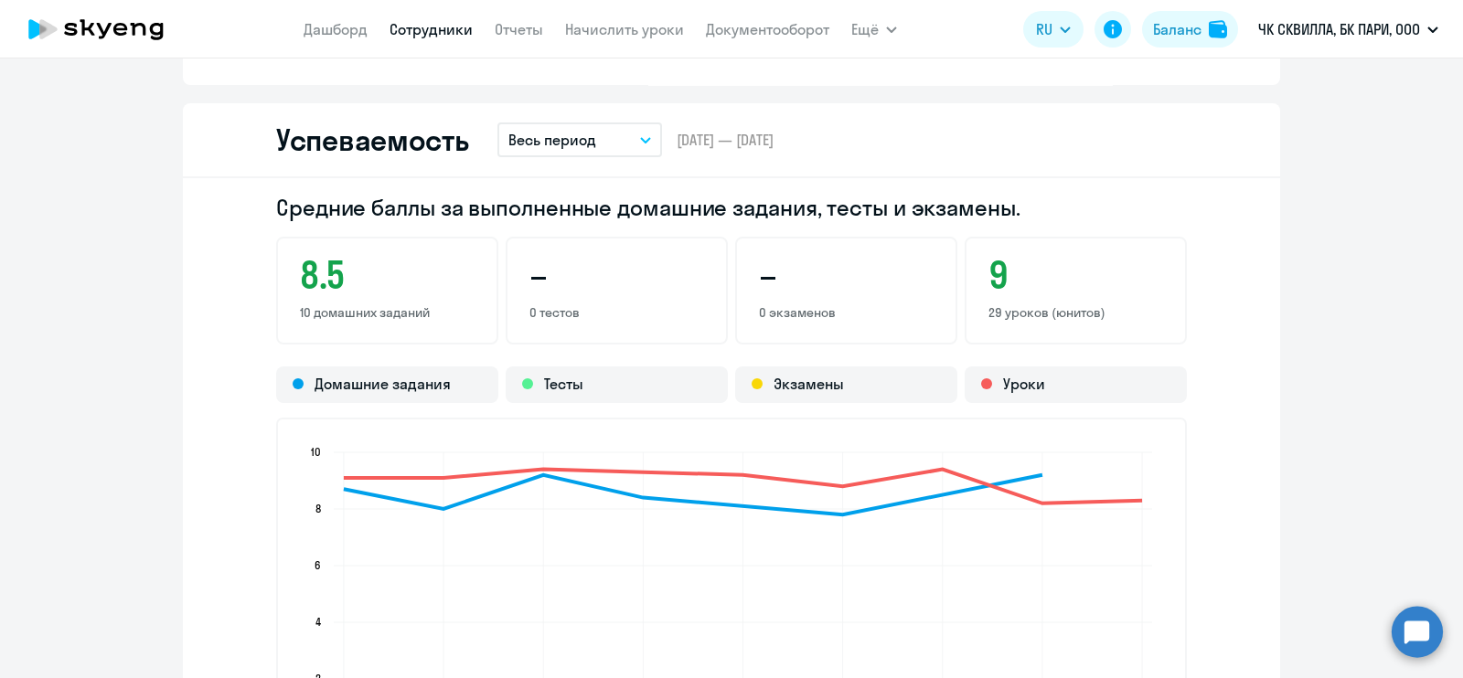
click at [453, 29] on link "Сотрудники" at bounding box center [430, 29] width 83 height 18
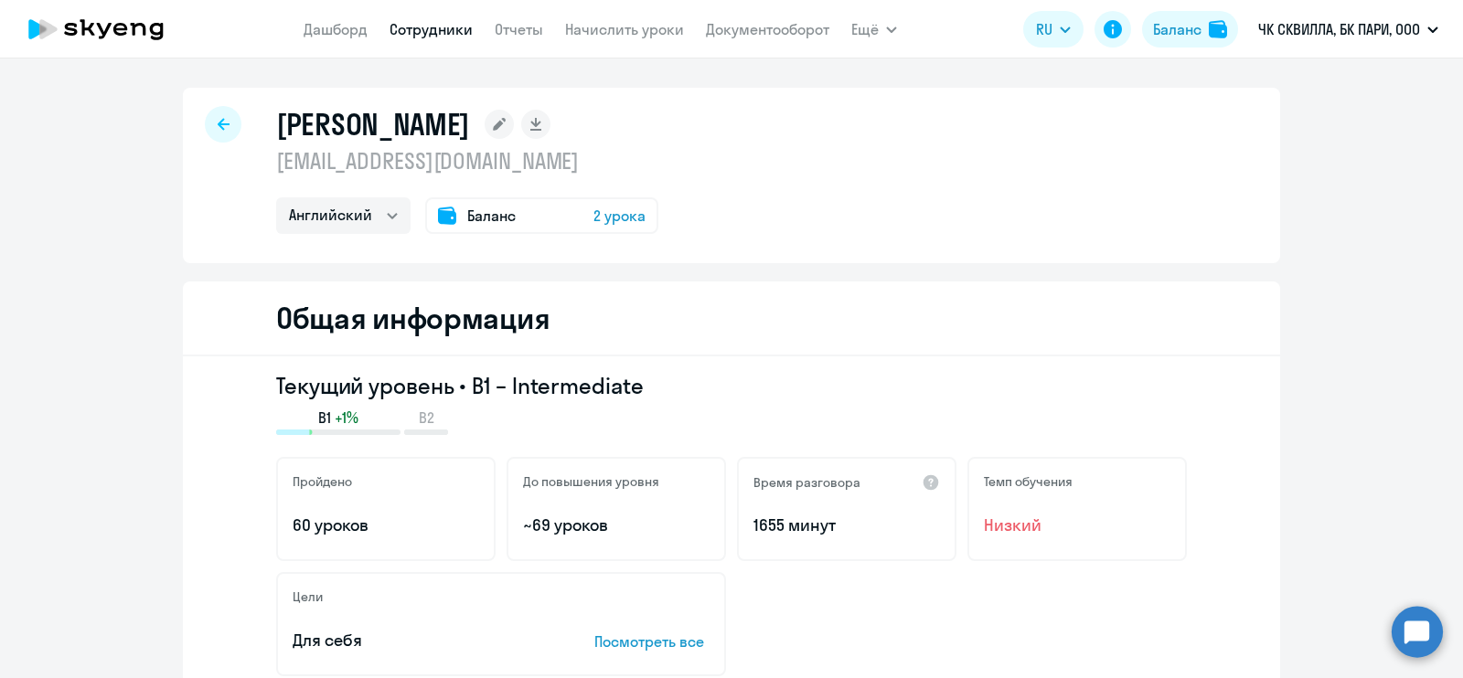
select select "30"
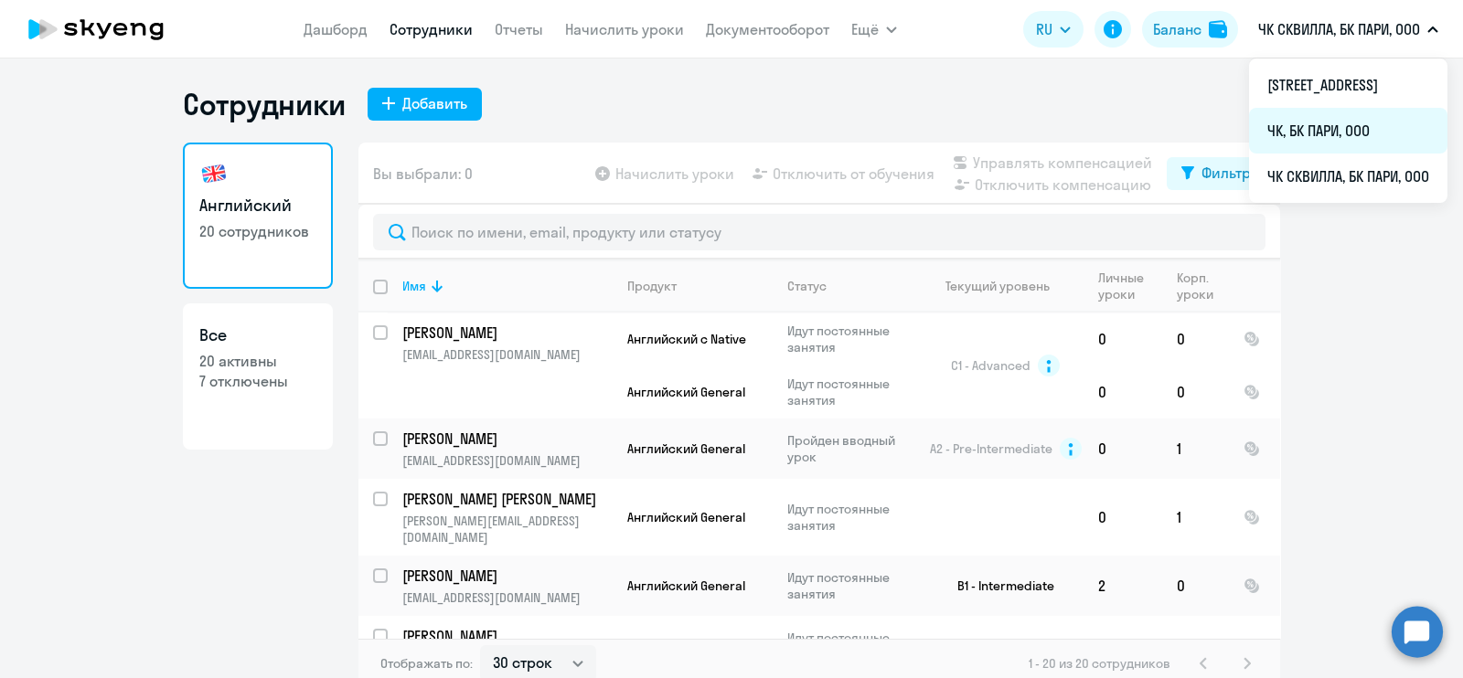
click at [1249, 132] on li "ЧК, БК ПАРИ, ООО" at bounding box center [1348, 131] width 198 height 46
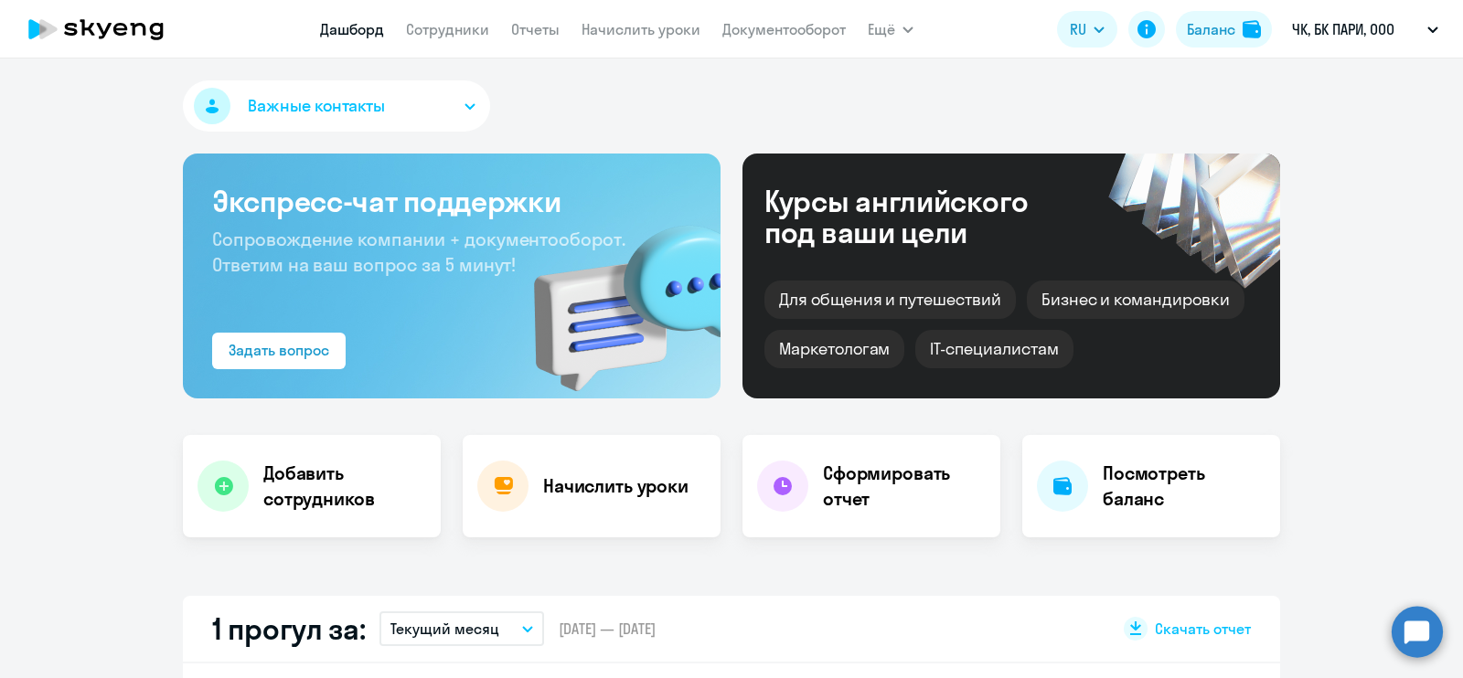
click at [453, 38] on nav "[PERSON_NAME] Отчеты Начислить уроки Документооборот" at bounding box center [583, 29] width 526 height 37
click at [460, 32] on link "Сотрудники" at bounding box center [447, 29] width 83 height 18
select select "30"
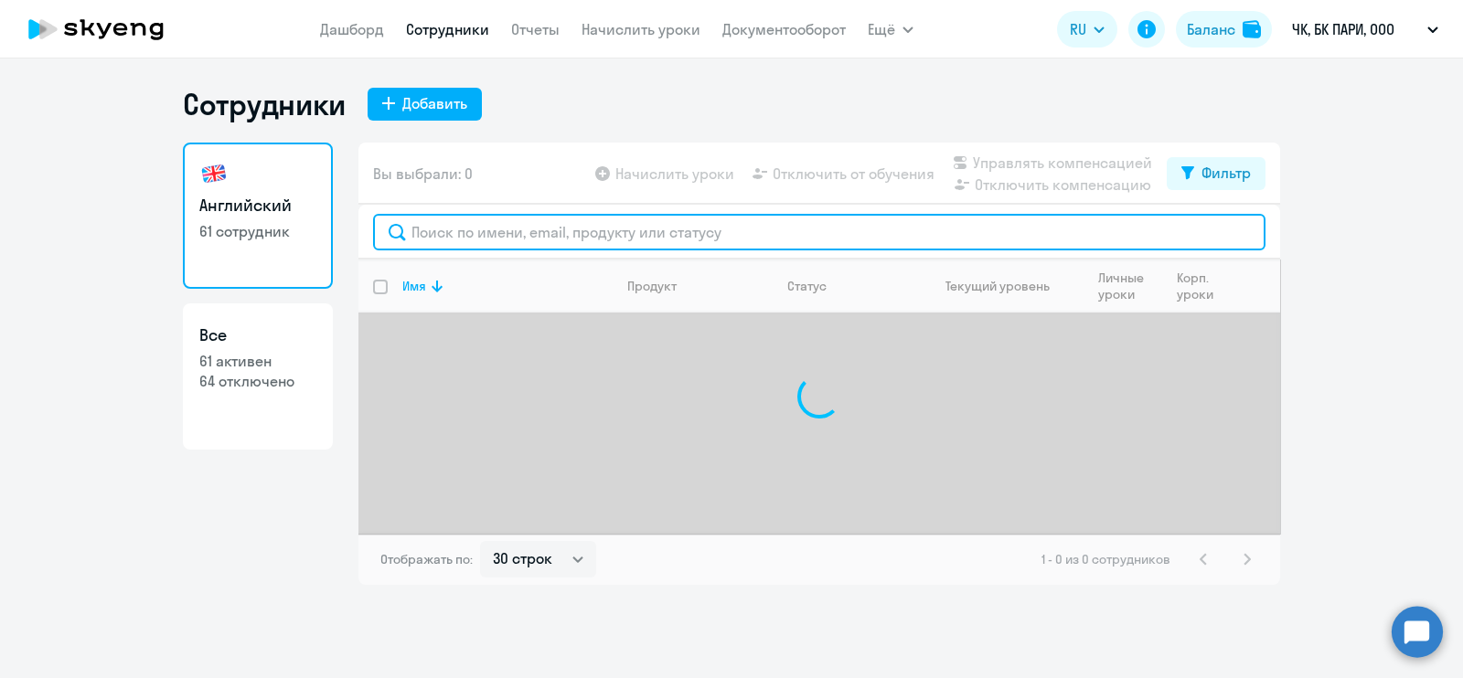
click at [503, 240] on input "text" at bounding box center [819, 232] width 892 height 37
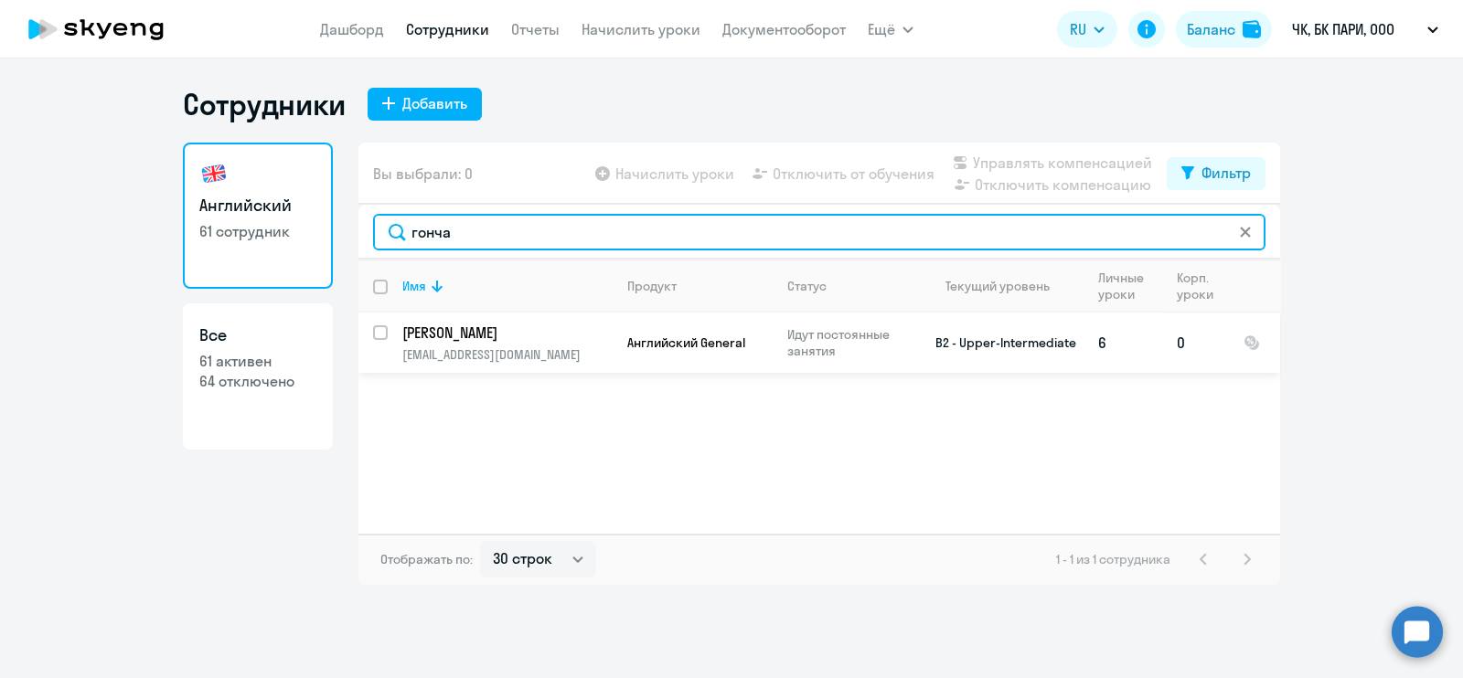
type input "гонча"
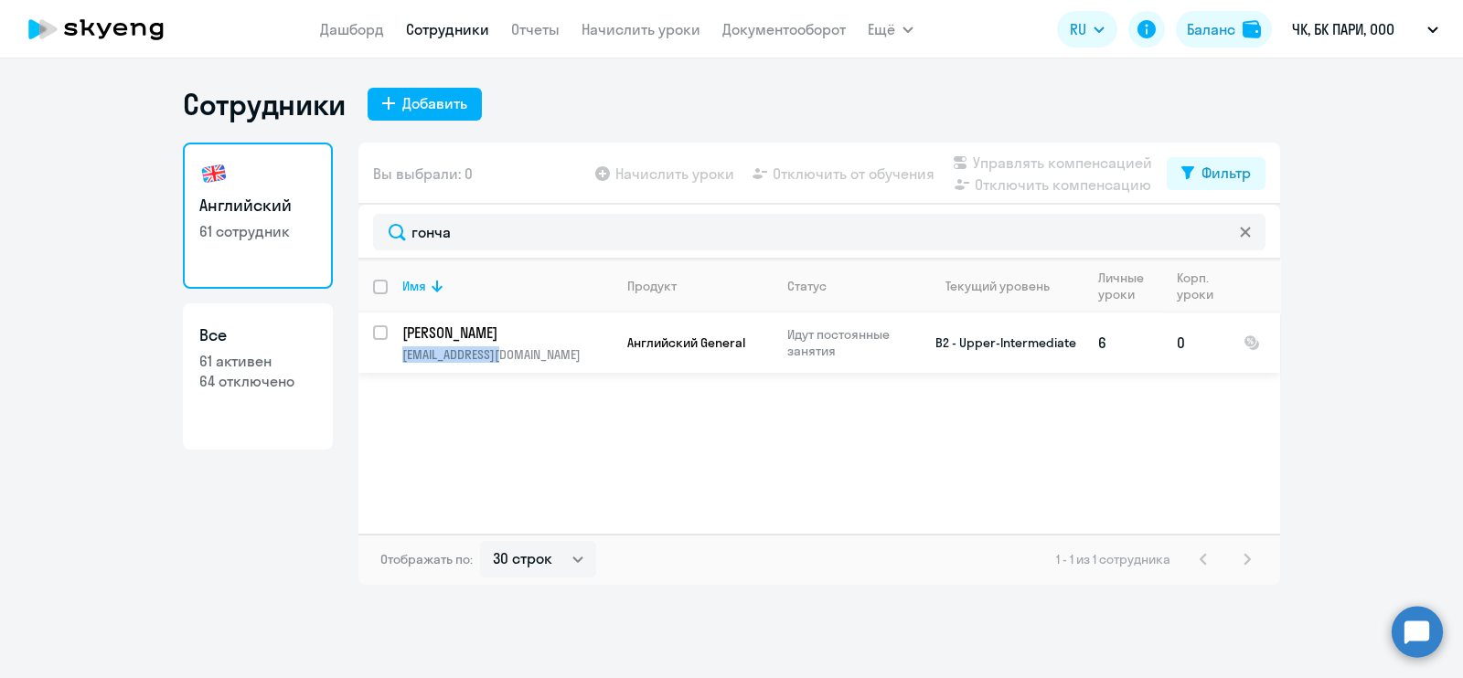
drag, startPoint x: 509, startPoint y: 357, endPoint x: 393, endPoint y: 363, distance: 116.3
click at [393, 363] on td "[PERSON_NAME] [PERSON_NAME][EMAIL_ADDRESS][DOMAIN_NAME]" at bounding box center [500, 343] width 225 height 60
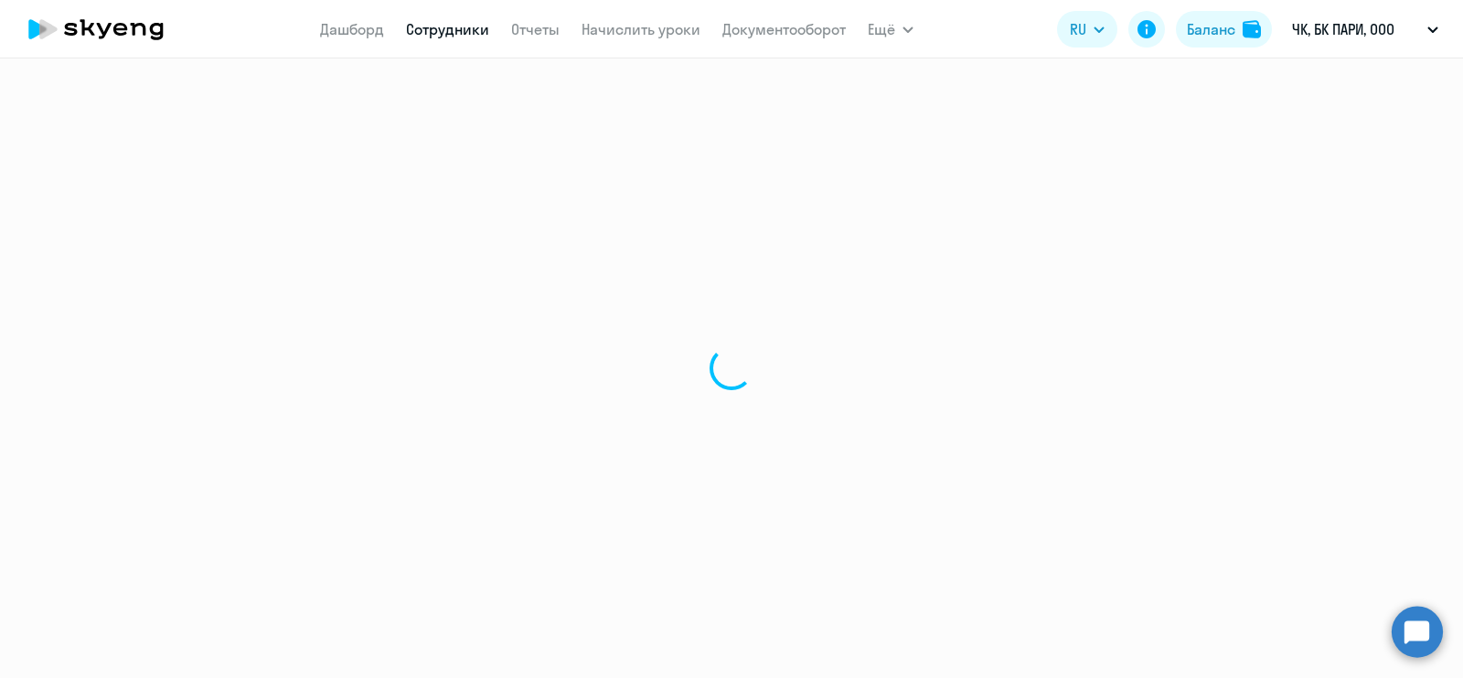
select select "english"
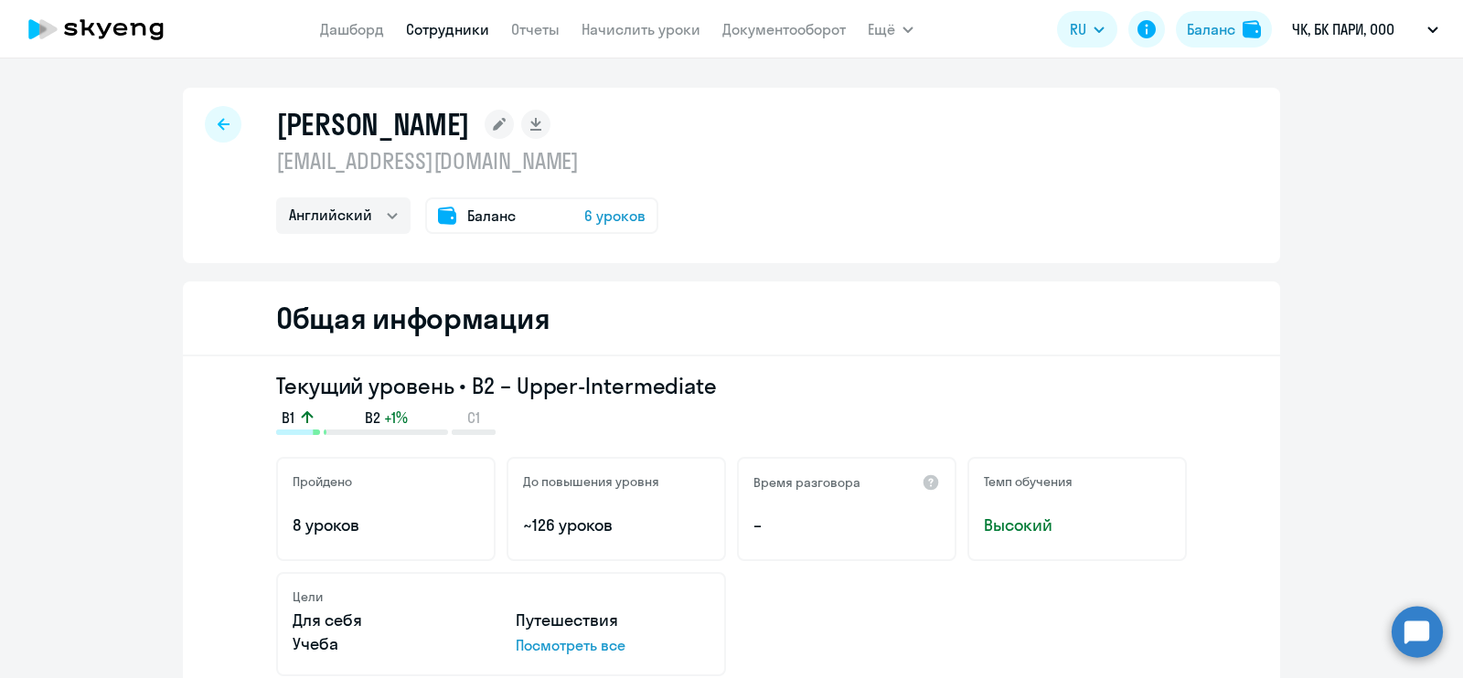
select select "30"
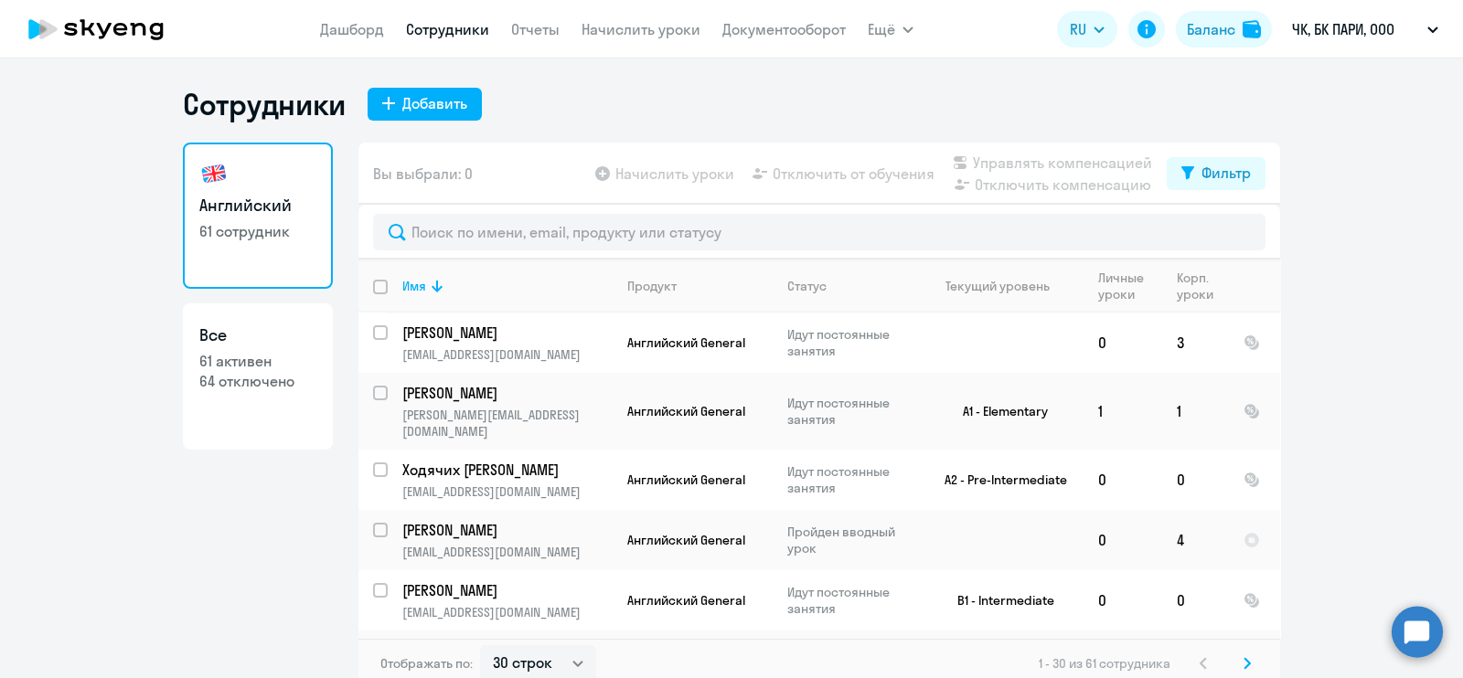
click at [257, 496] on div "Английский 61 сотрудник Все 61 активен 64 отключено" at bounding box center [258, 411] width 150 height 536
